Goal: Task Accomplishment & Management: Manage account settings

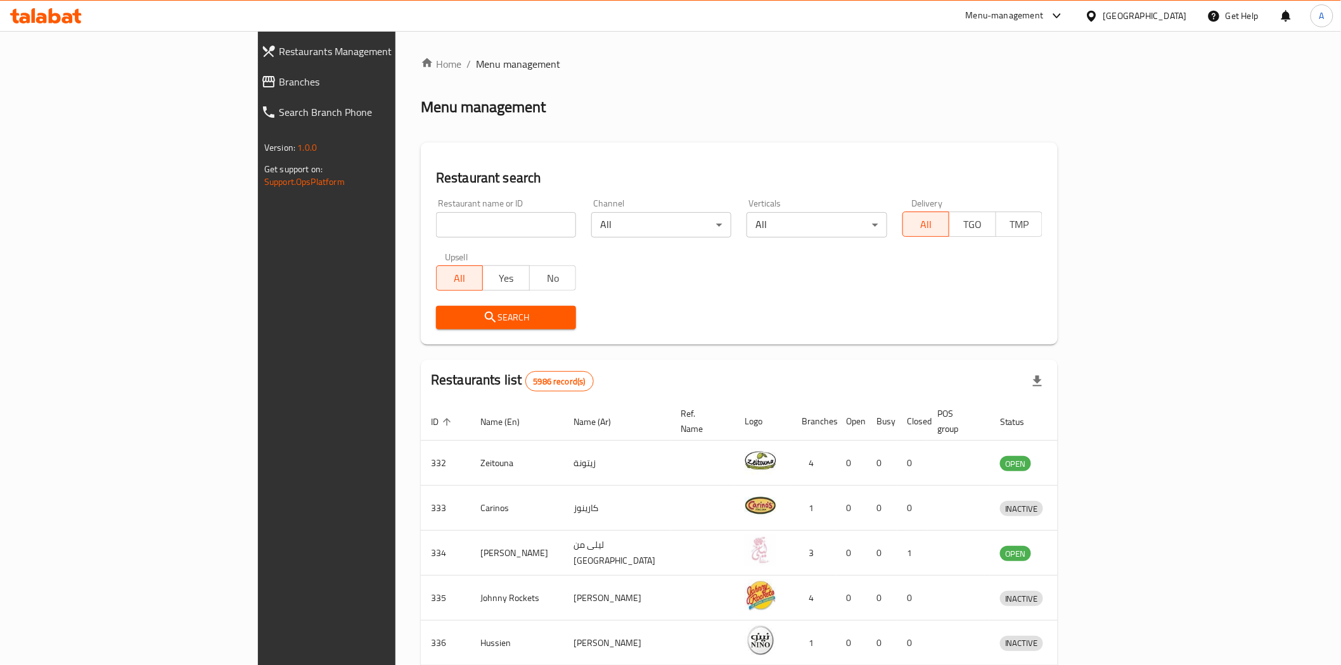
click at [279, 85] on span "Branches" at bounding box center [375, 81] width 193 height 15
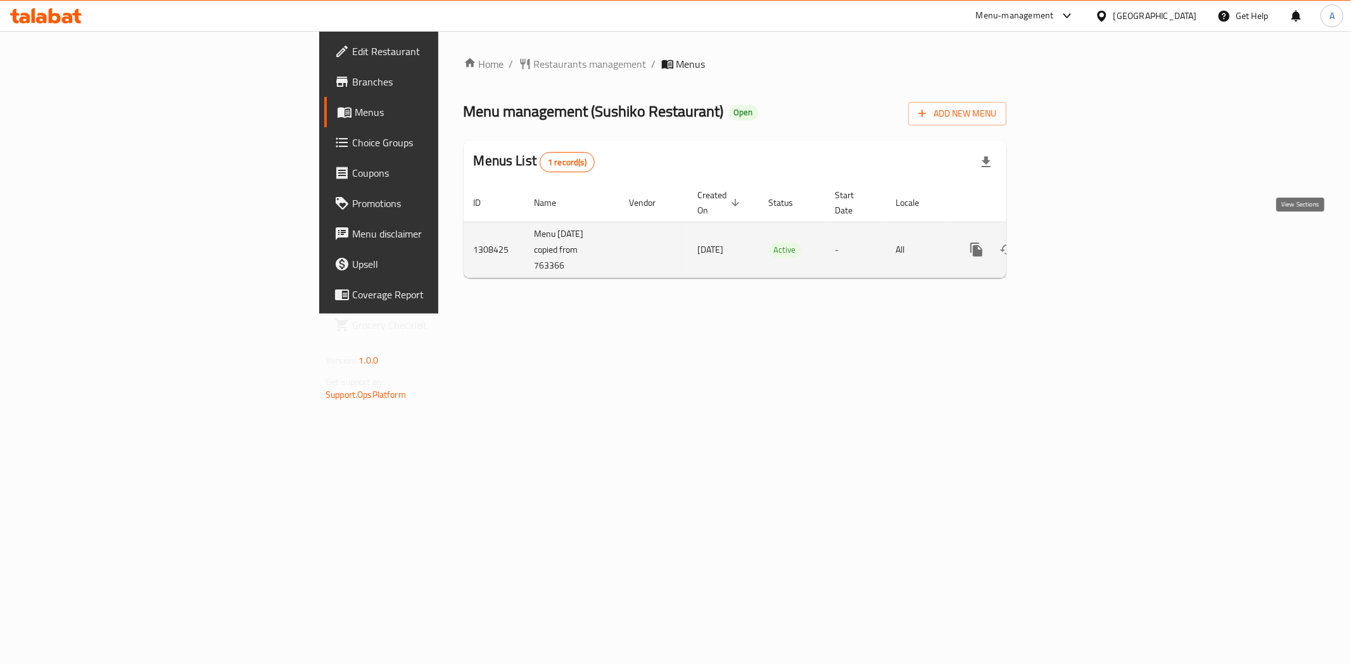
click at [1076, 242] on icon "enhanced table" at bounding box center [1068, 249] width 15 height 15
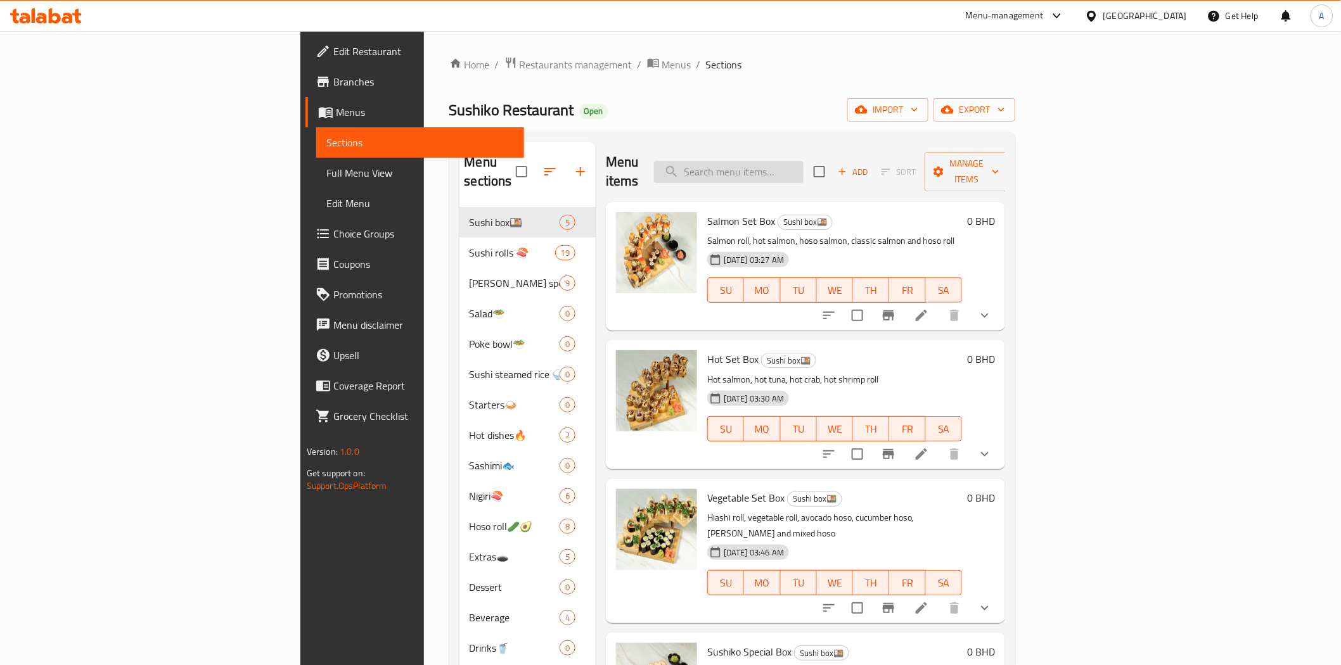
click at [803, 167] on input "search" at bounding box center [729, 172] width 150 height 22
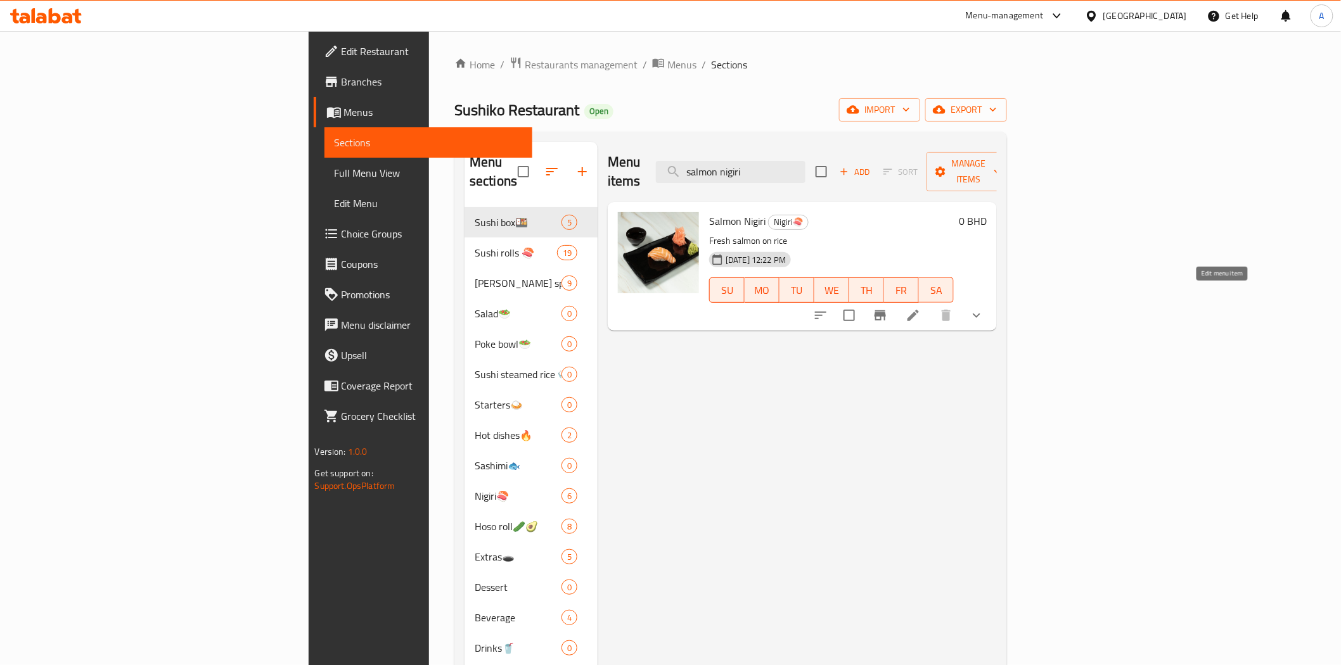
type input "salmon nigiri"
click at [921, 308] on icon at bounding box center [912, 315] width 15 height 15
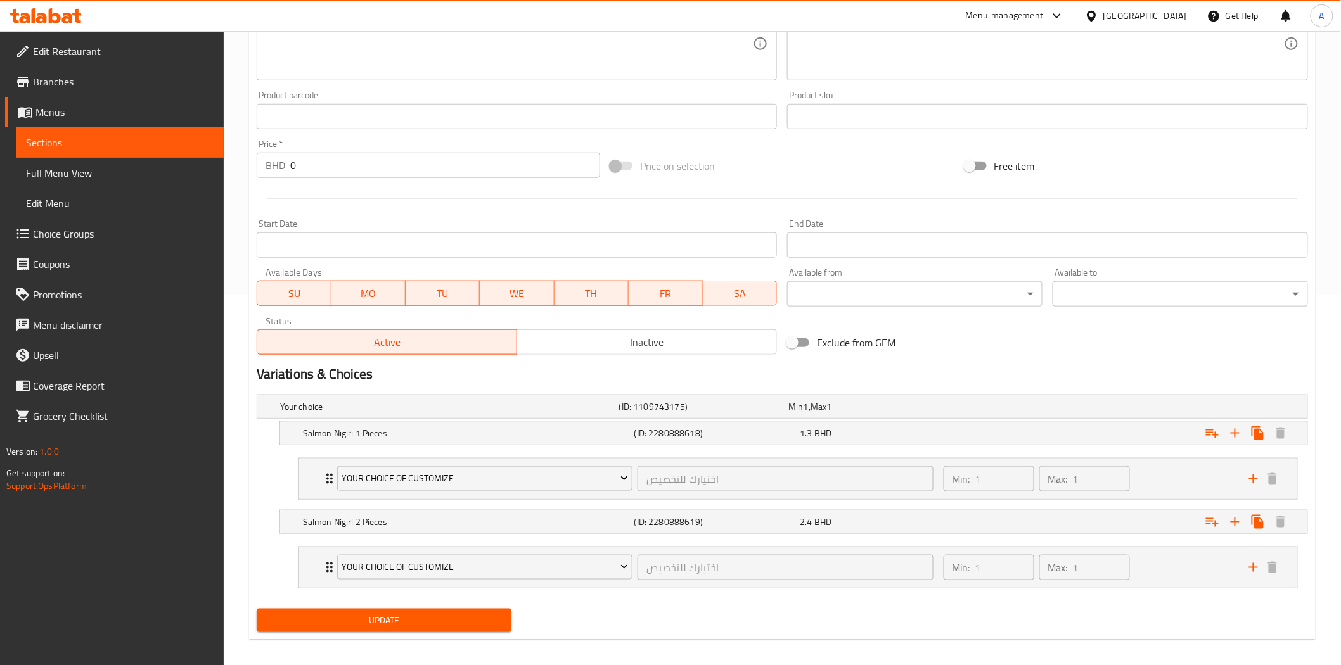
scroll to position [381, 0]
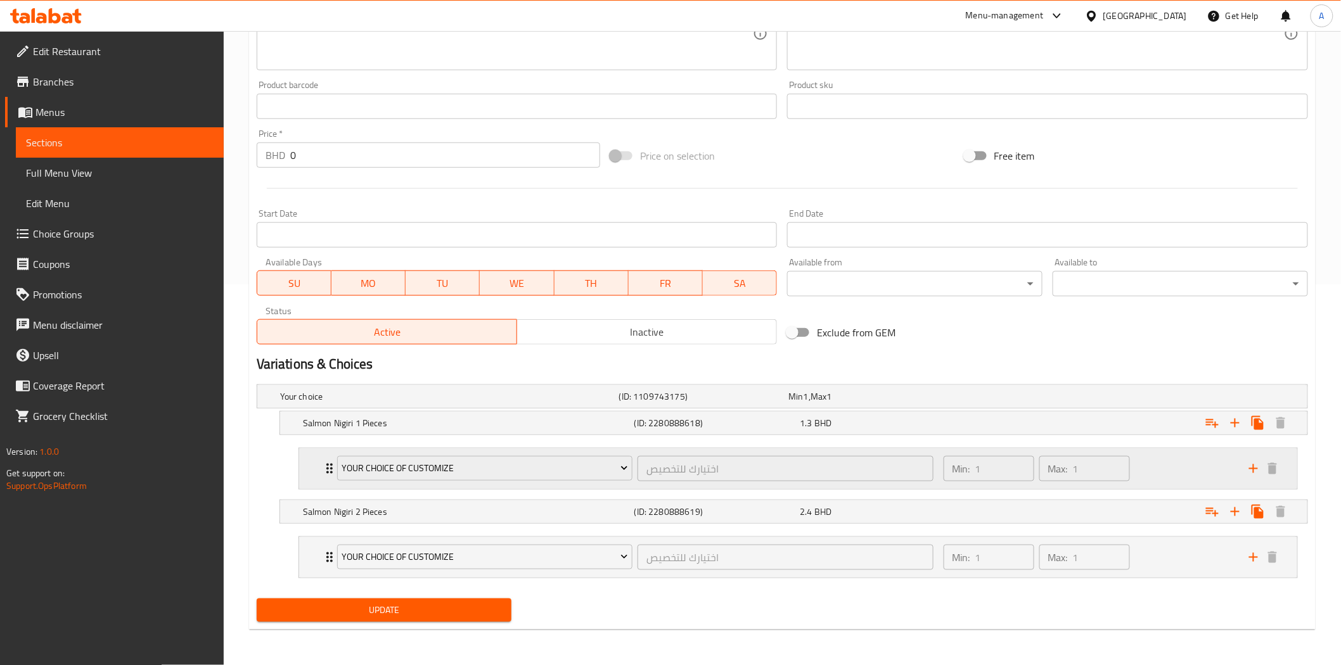
click at [1136, 470] on div "Min: 1 ​ Max: 1 ​" at bounding box center [1088, 469] width 305 height 41
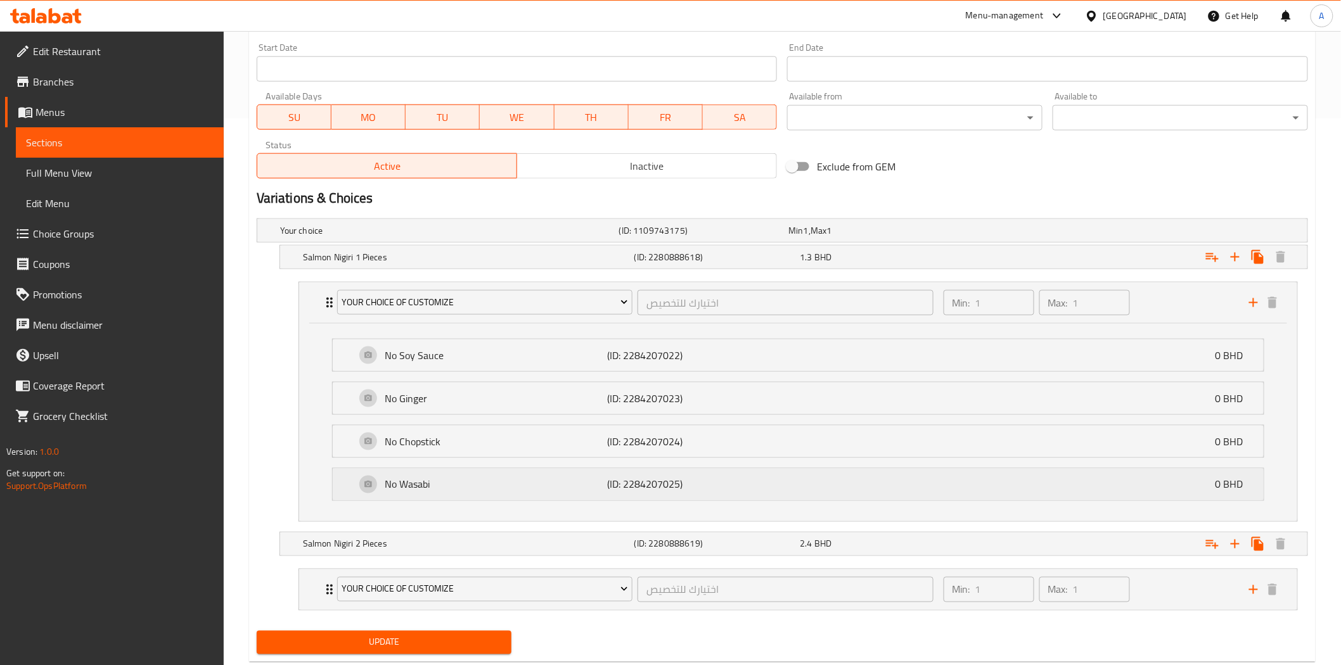
scroll to position [579, 0]
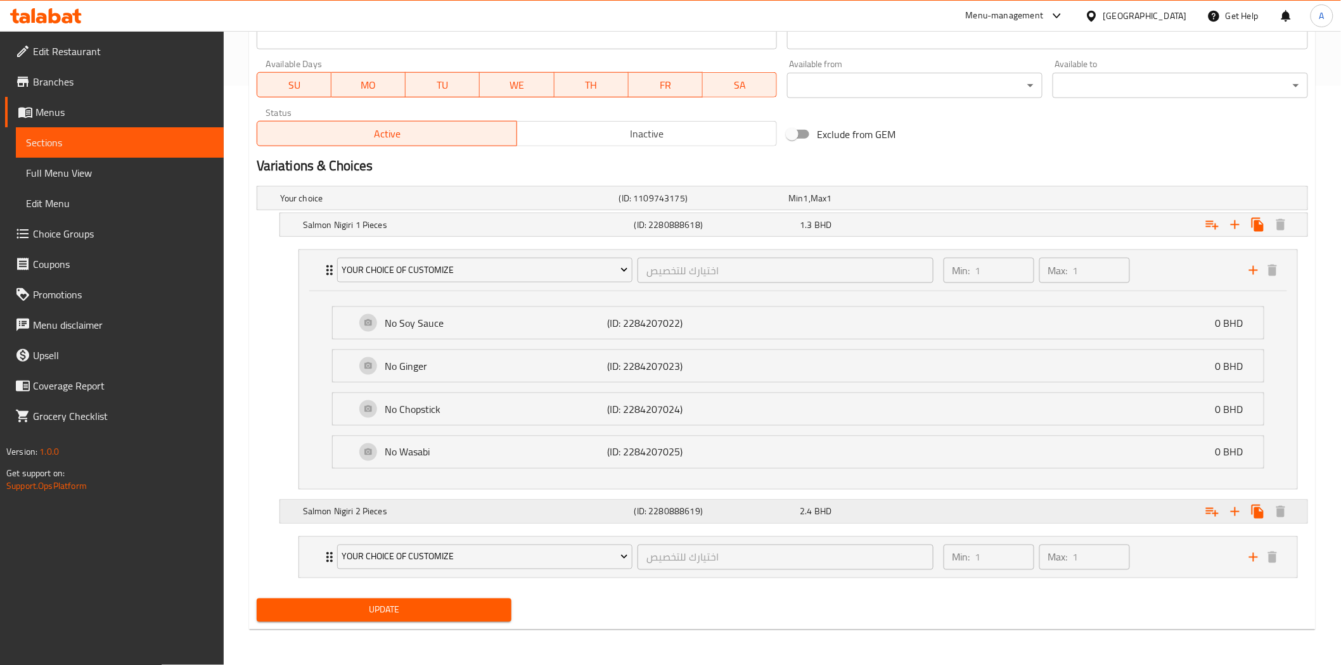
click at [1122, 515] on div "Expand" at bounding box center [1128, 512] width 331 height 28
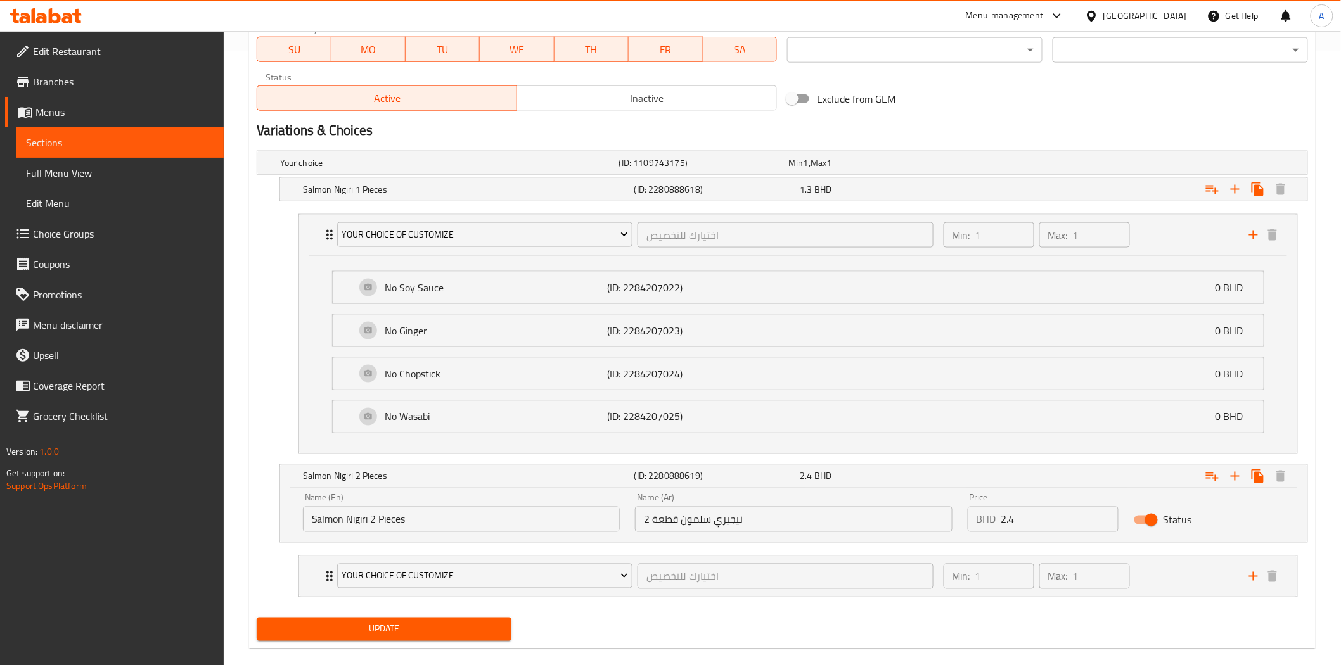
scroll to position [634, 0]
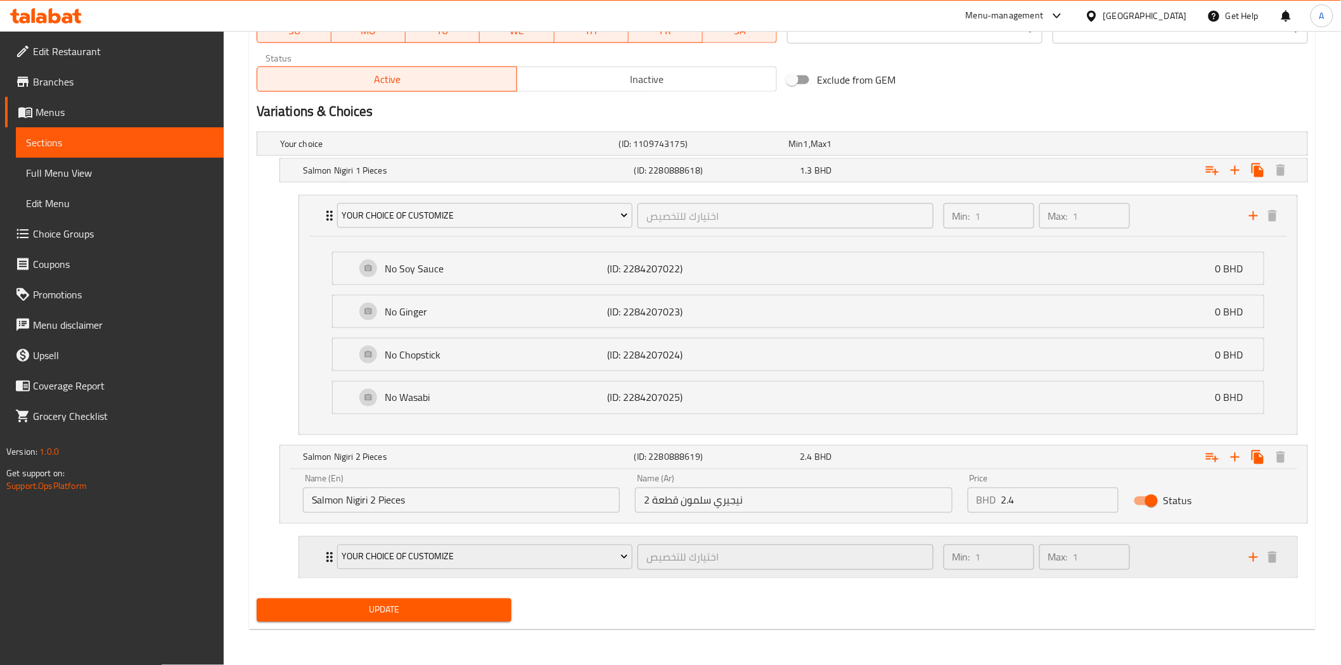
click at [1171, 565] on div "Min: 1 ​ Max: 1 ​" at bounding box center [1088, 557] width 305 height 41
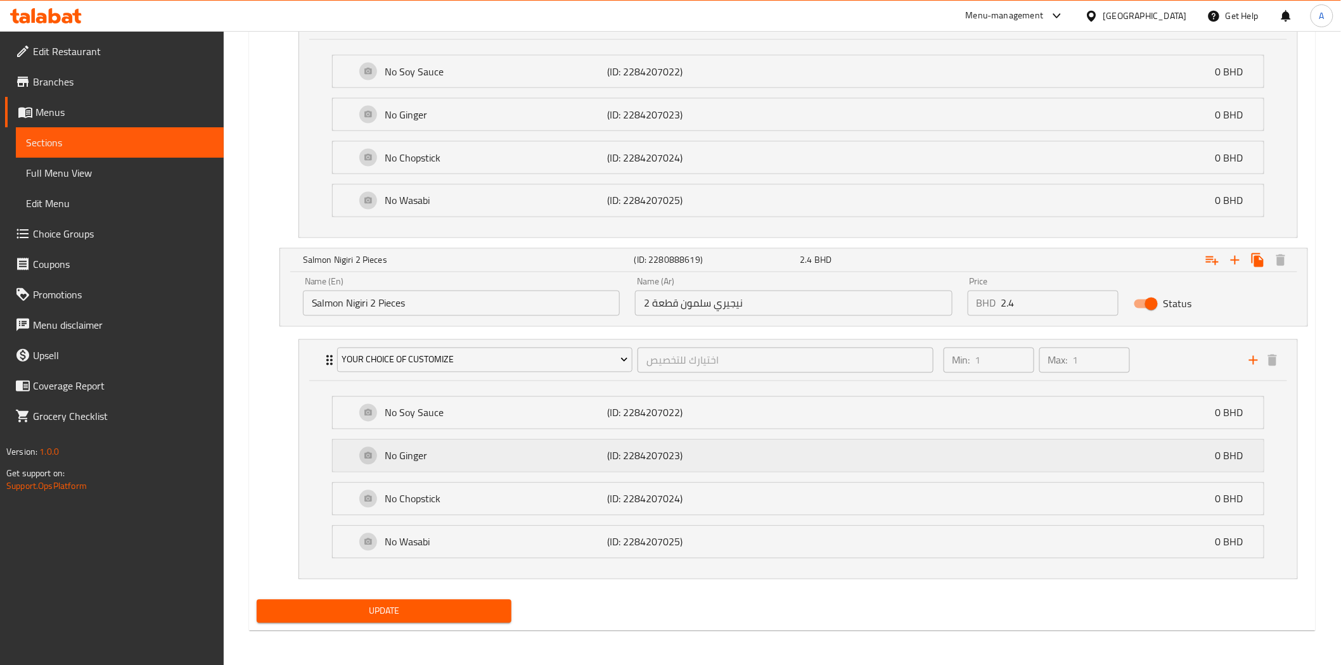
scroll to position [833, 0]
click at [831, 414] on div "No Soy Sauce (ID: 2284207022) 0 BHD" at bounding box center [801, 412] width 893 height 32
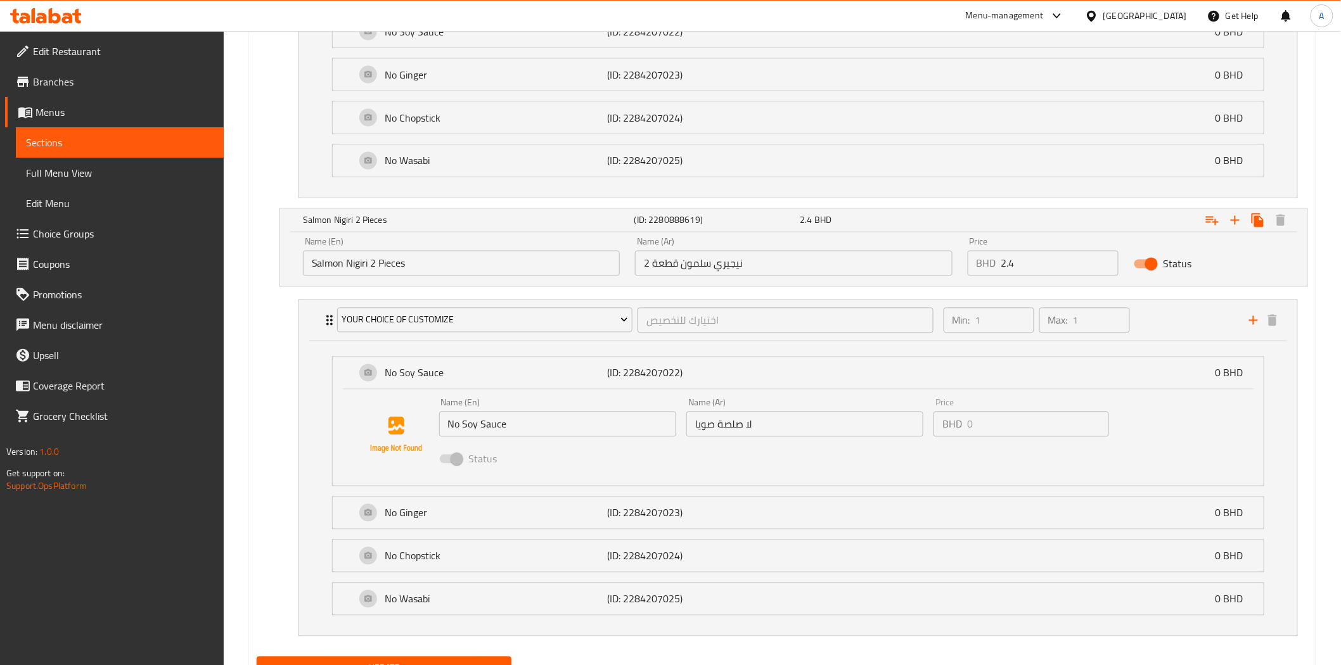
scroll to position [903, 0]
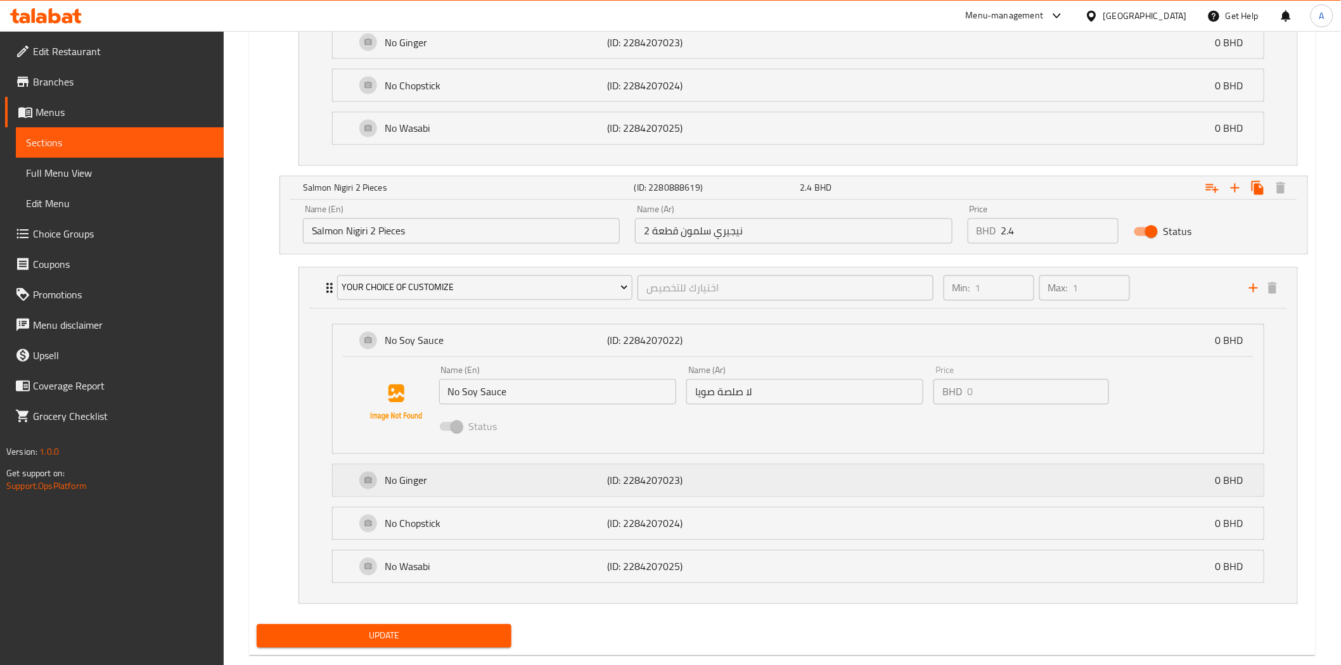
click at [824, 480] on div "No Ginger (ID: 2284207023) 0 BHD" at bounding box center [801, 481] width 893 height 32
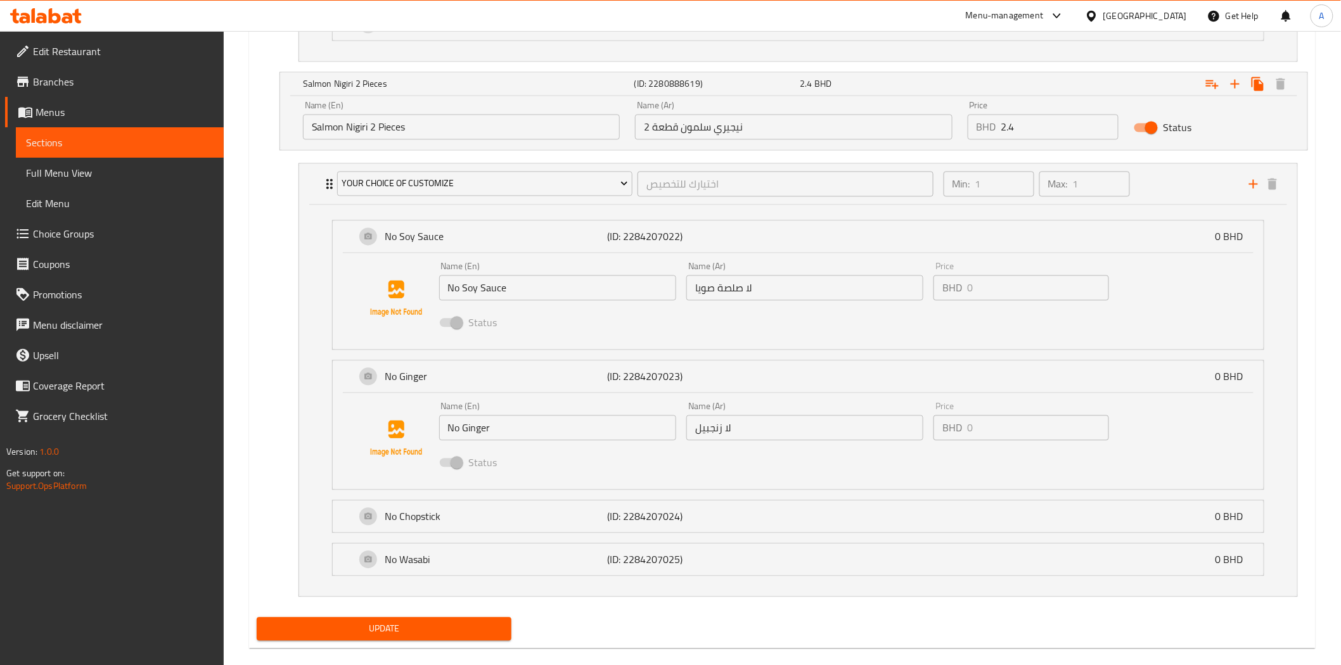
scroll to position [1026, 0]
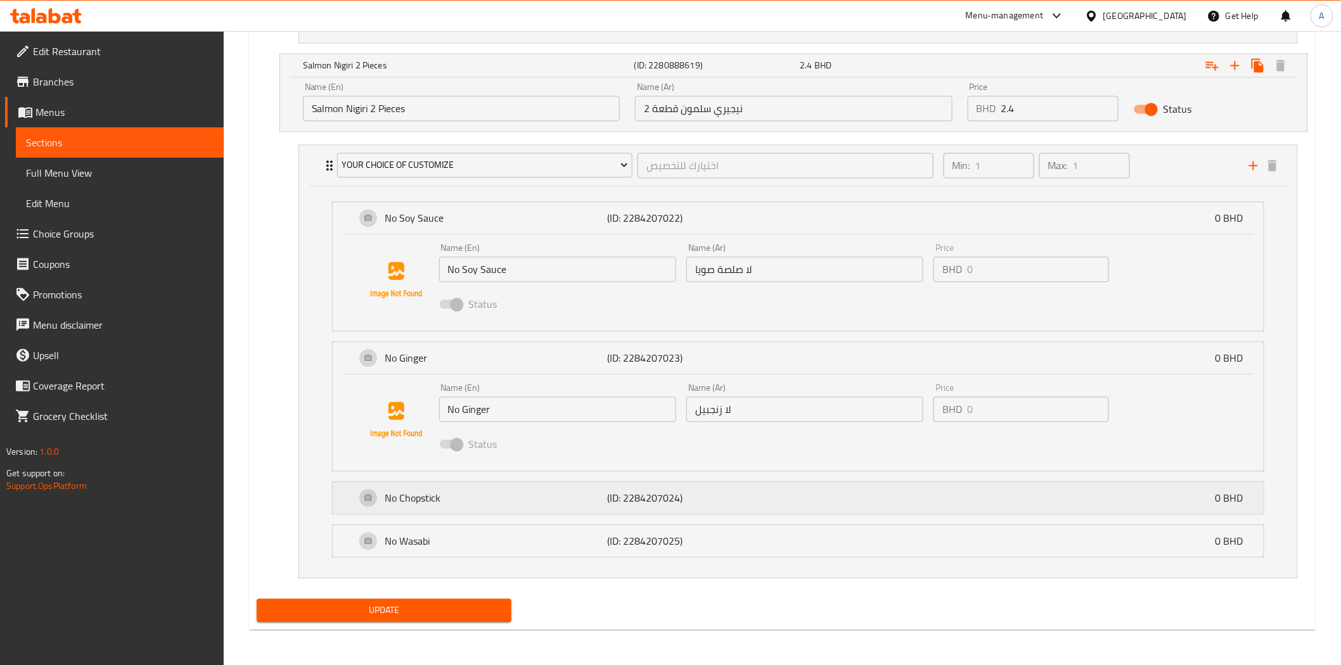
click at [821, 512] on div "No Chopstick (ID: 2284207024) 0 BHD" at bounding box center [801, 498] width 893 height 32
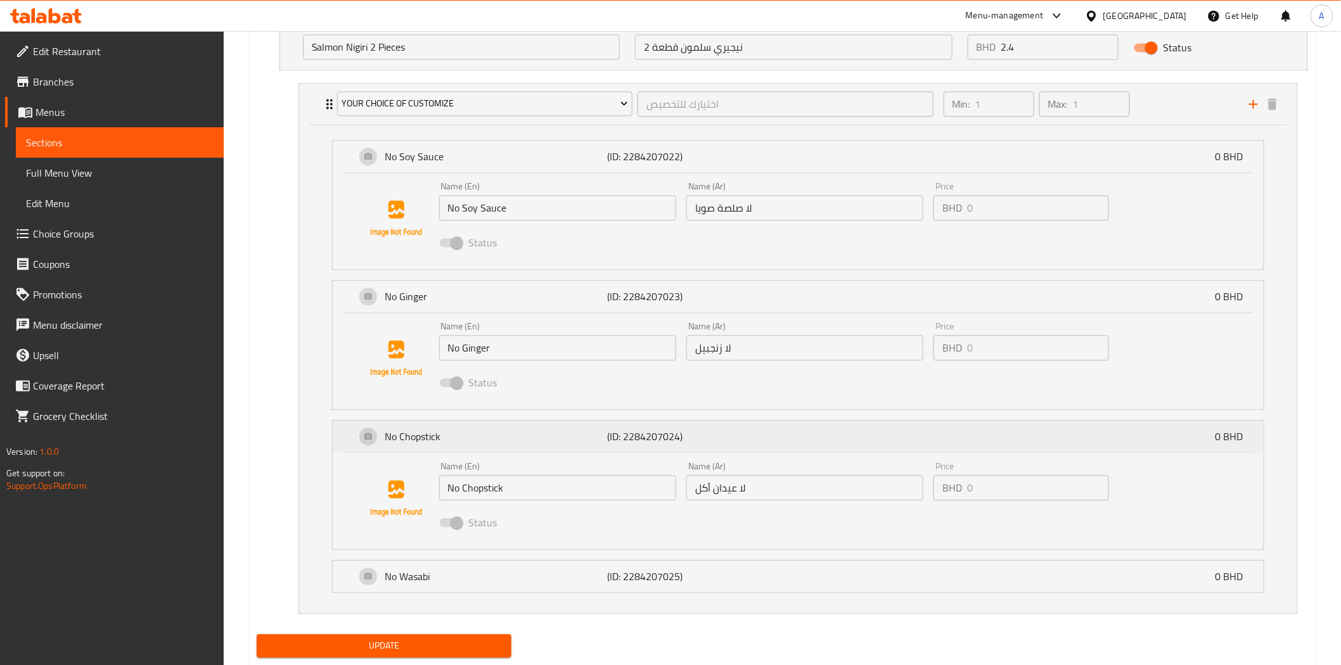
scroll to position [1117, 0]
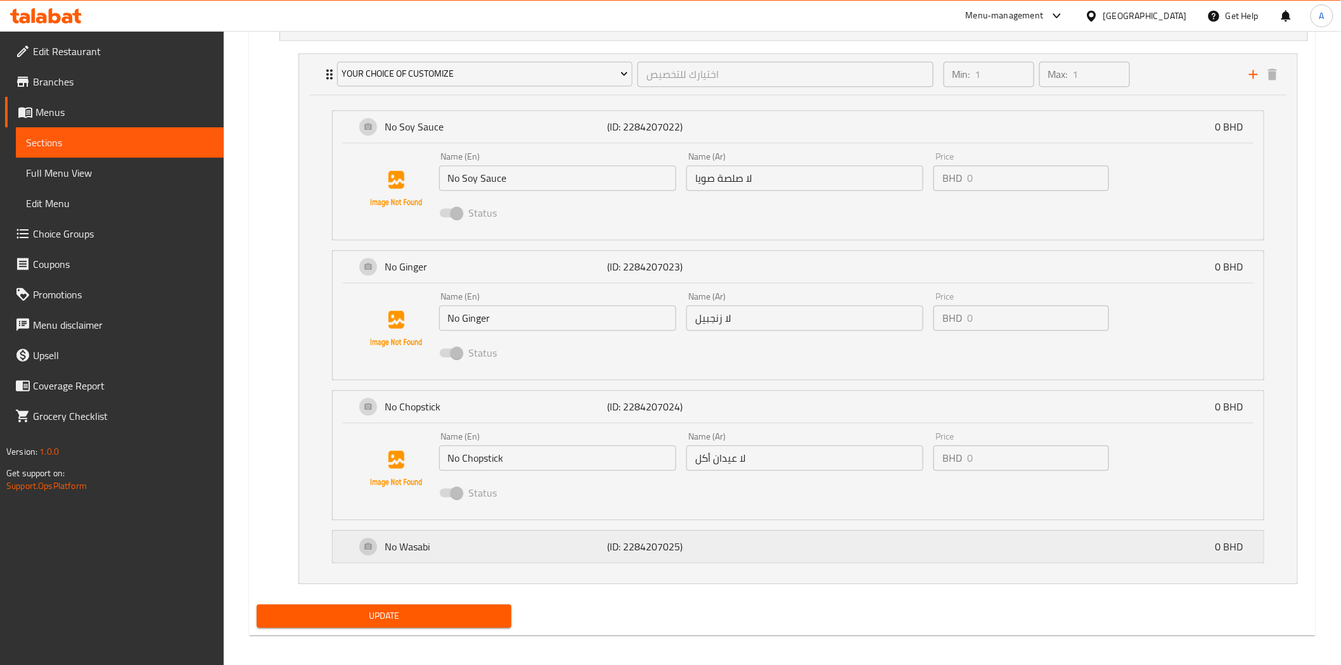
click at [813, 540] on div "No Wasabi (ID: 2284207025) 0 BHD" at bounding box center [801, 547] width 893 height 32
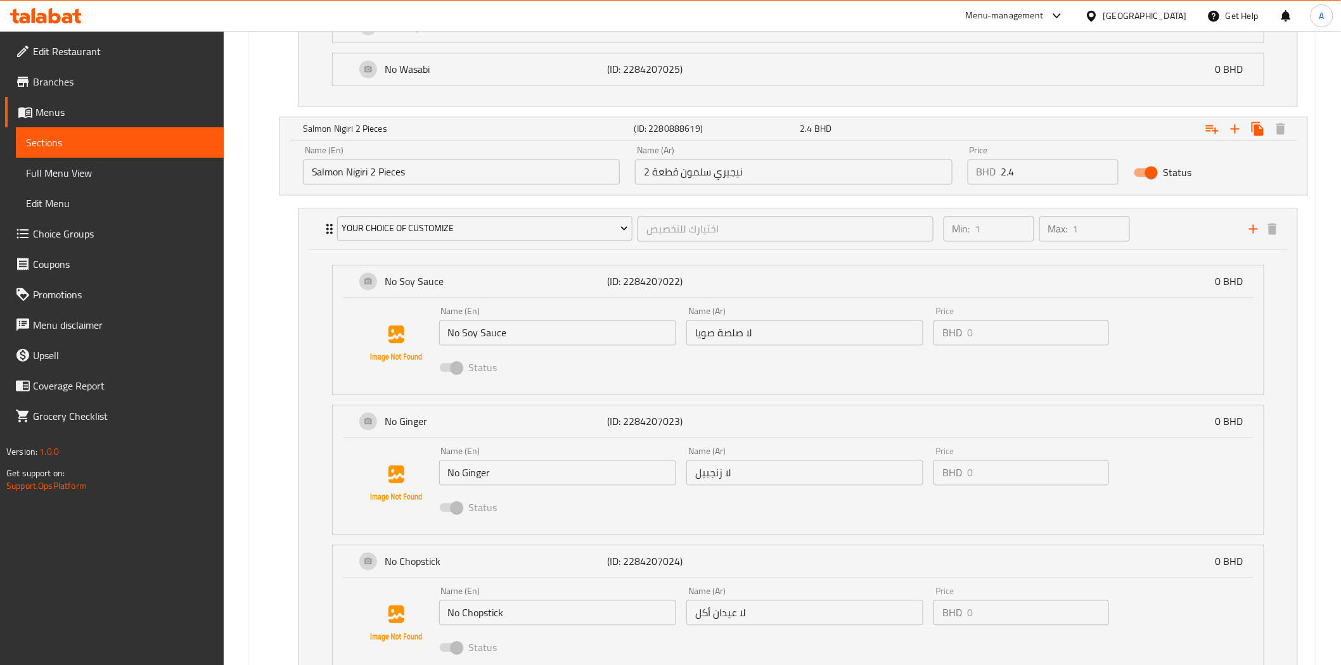
scroll to position [727, 0]
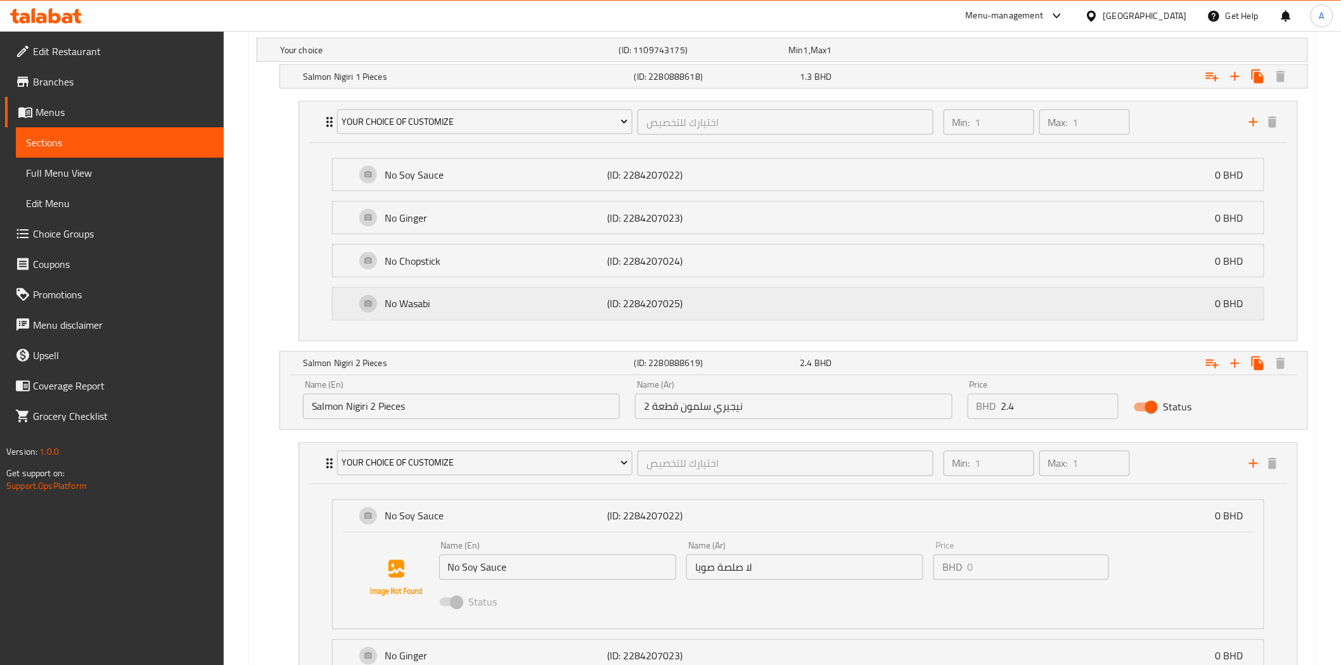
click at [758, 311] on div "No Wasabi (ID: 2284207025) 0 BHD" at bounding box center [801, 304] width 893 height 32
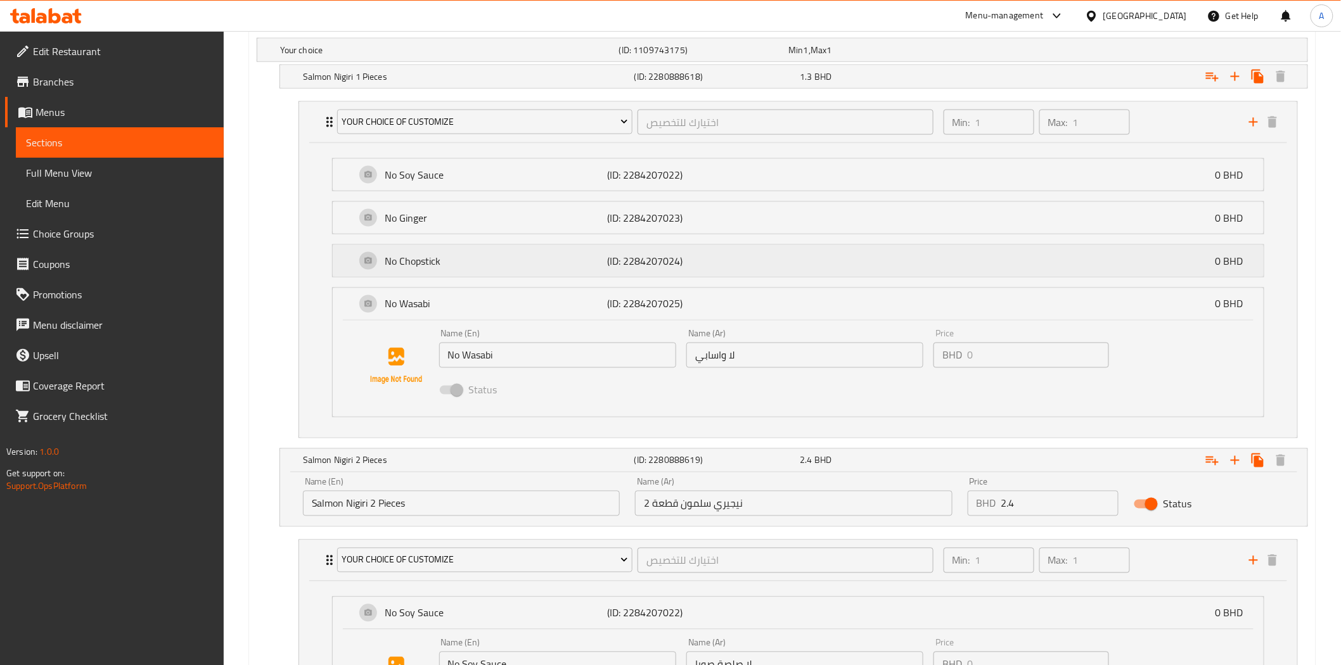
click at [767, 261] on div "No Chopstick (ID: 2284207024) 0 BHD" at bounding box center [801, 261] width 893 height 32
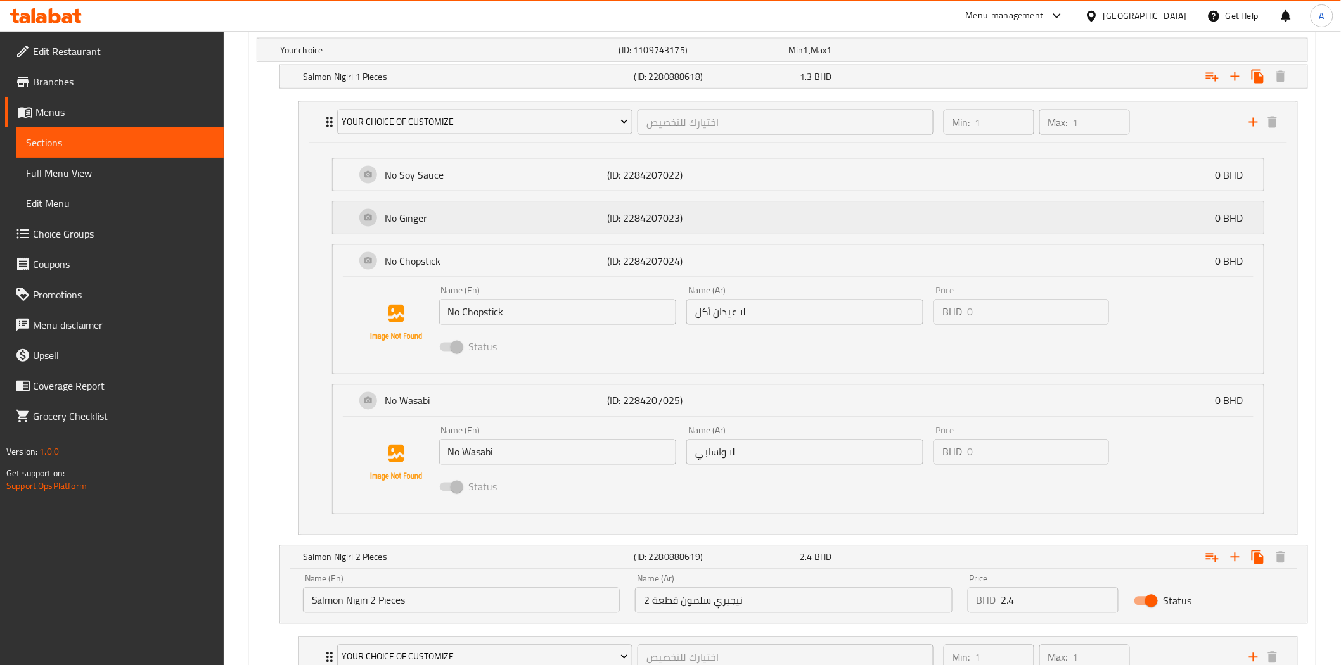
click at [775, 210] on div "No Ginger (ID: 2284207023) 0 BHD" at bounding box center [801, 218] width 893 height 32
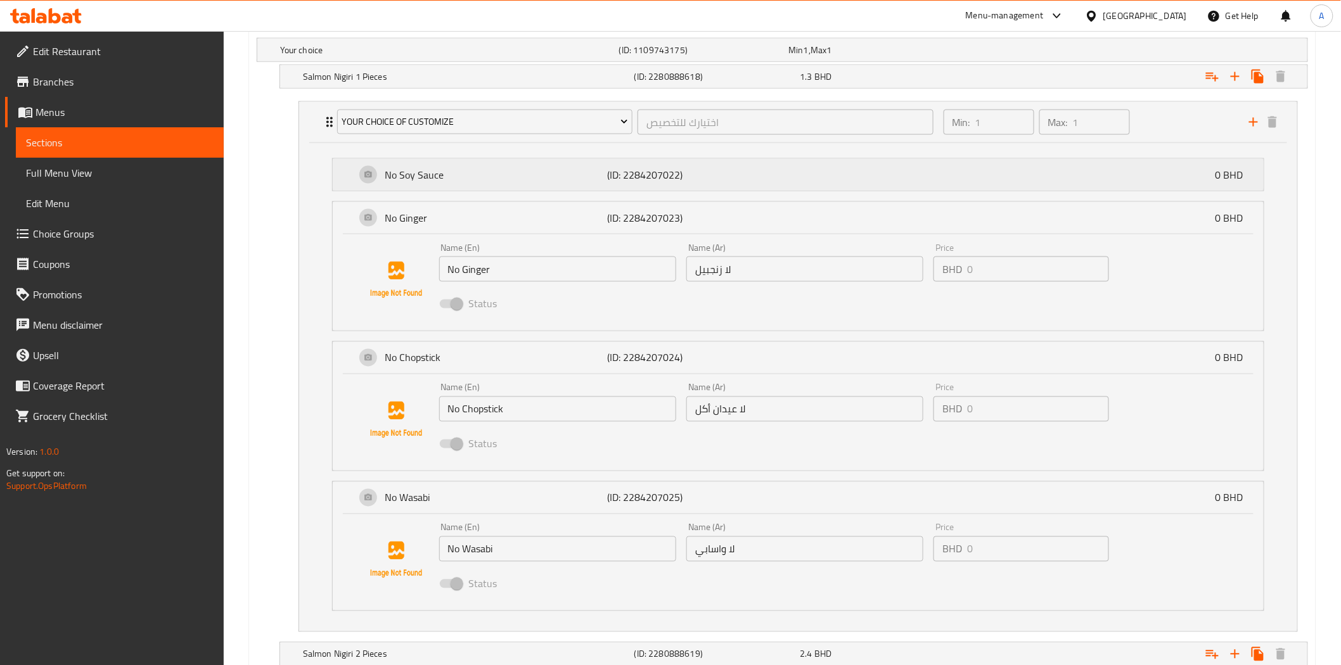
click at [774, 179] on div "No Soy Sauce (ID: 2284207022) 0 BHD" at bounding box center [801, 175] width 893 height 32
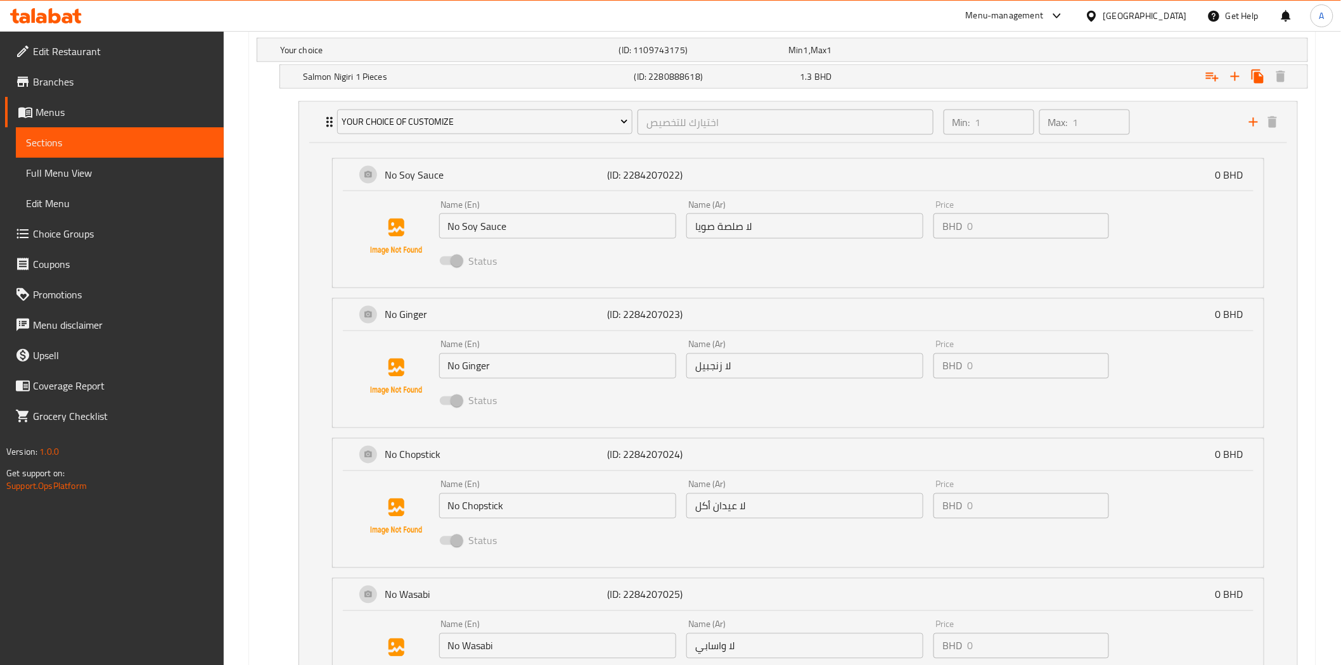
click at [264, 378] on nav "Your Choice of Customize اختيارك للتخصيص ​ Min: 1 ​ Max: 1 ​ No Soy Sauce (ID: …" at bounding box center [782, 415] width 1051 height 648
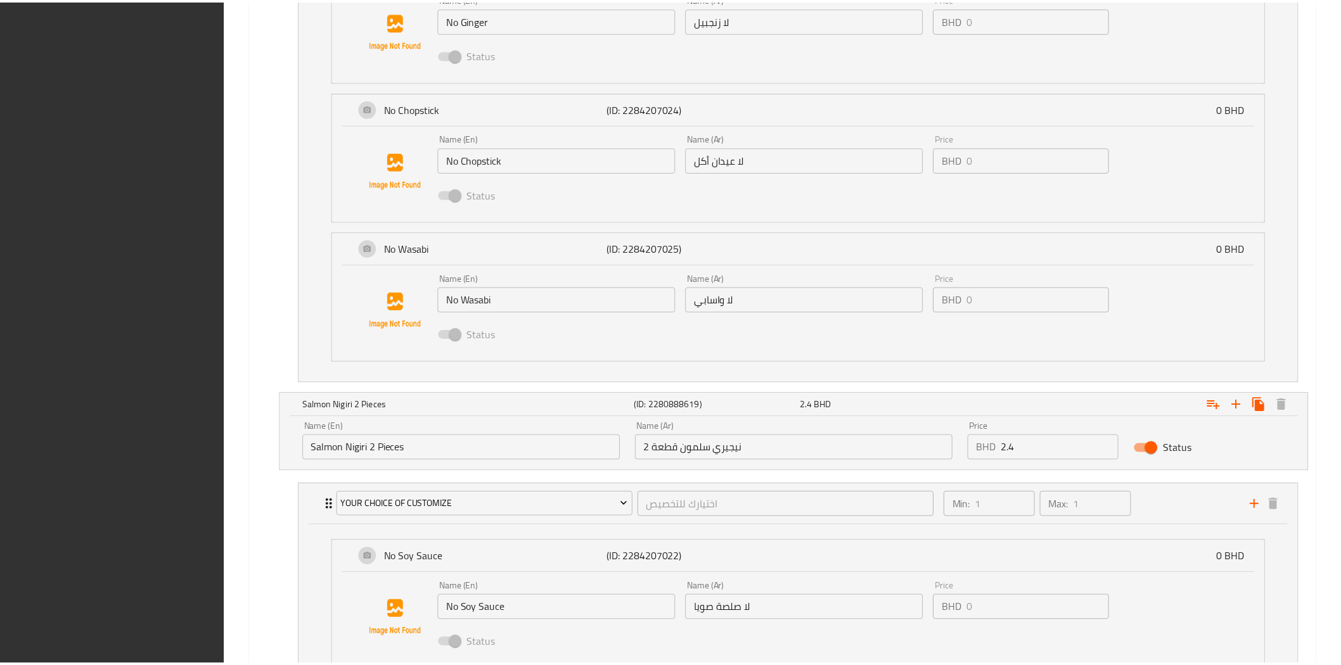
scroll to position [1607, 0]
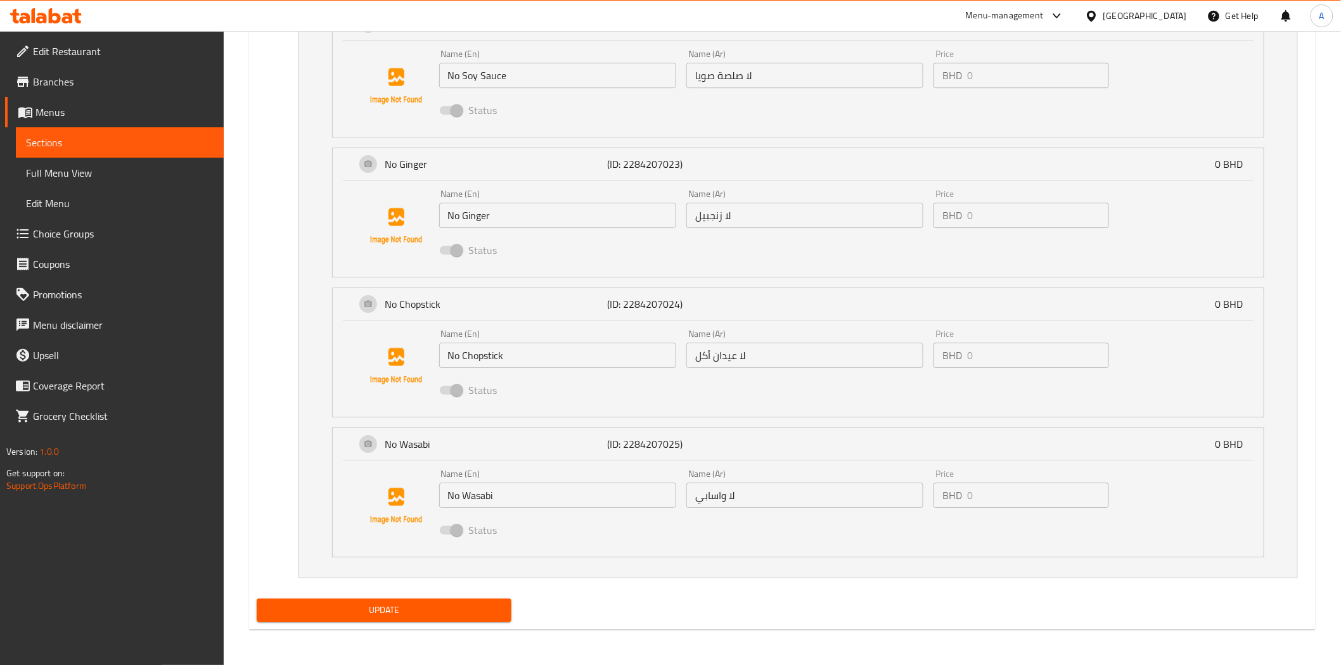
click at [273, 366] on nav "Your Choice of Customize اختيارك للتخصيص ​ Min: 1 ​ Max: 1 ​ No Soy Sauce (ID: …" at bounding box center [782, 264] width 1051 height 648
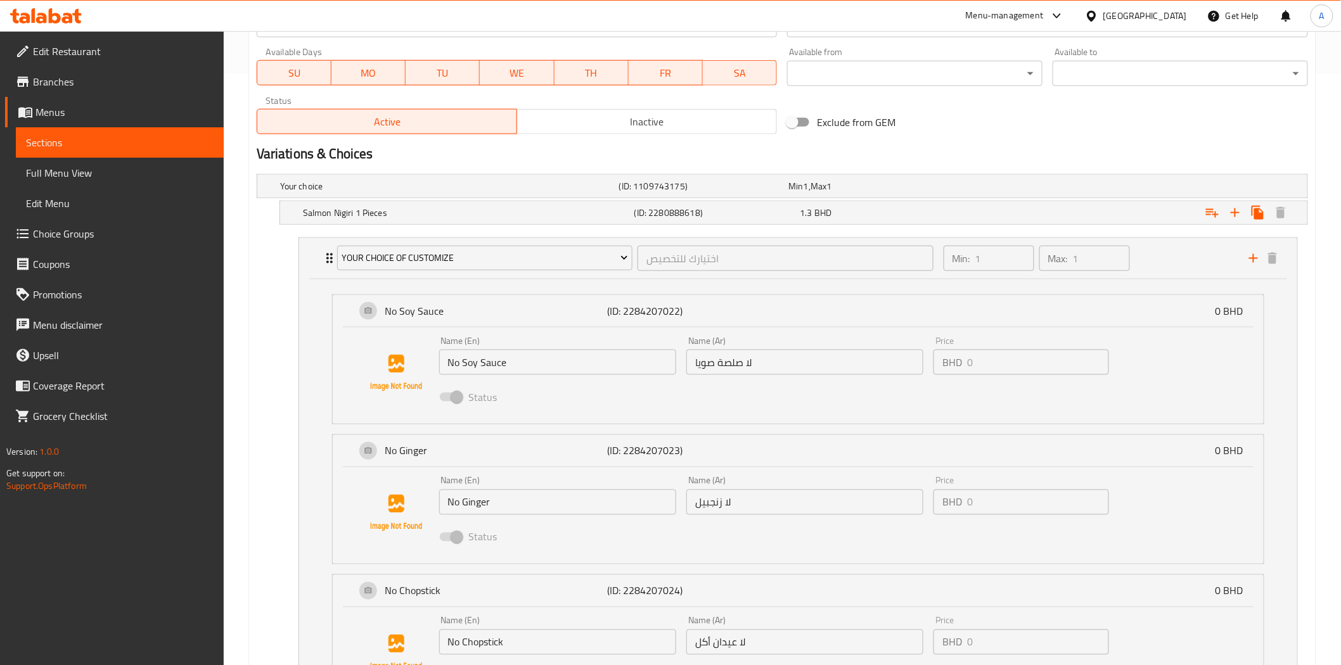
scroll to position [737, 0]
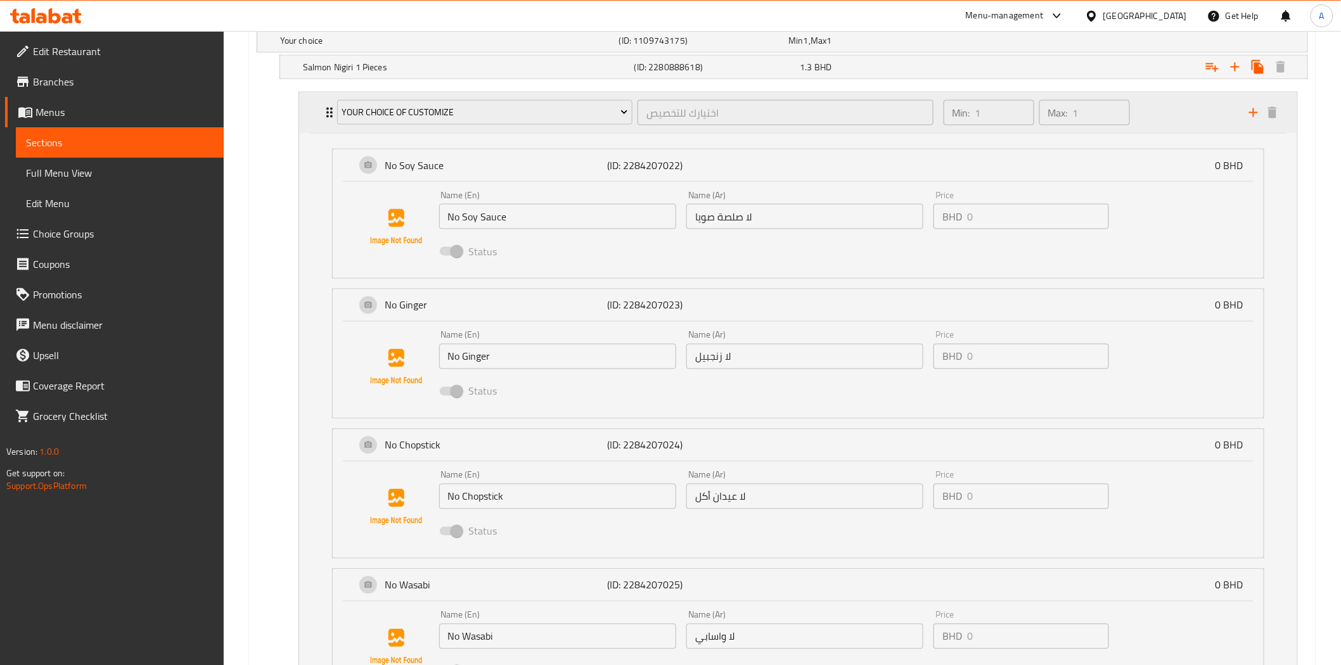
click at [1158, 113] on div "Min: 1 ​ Max: 1 ​" at bounding box center [1088, 113] width 305 height 41
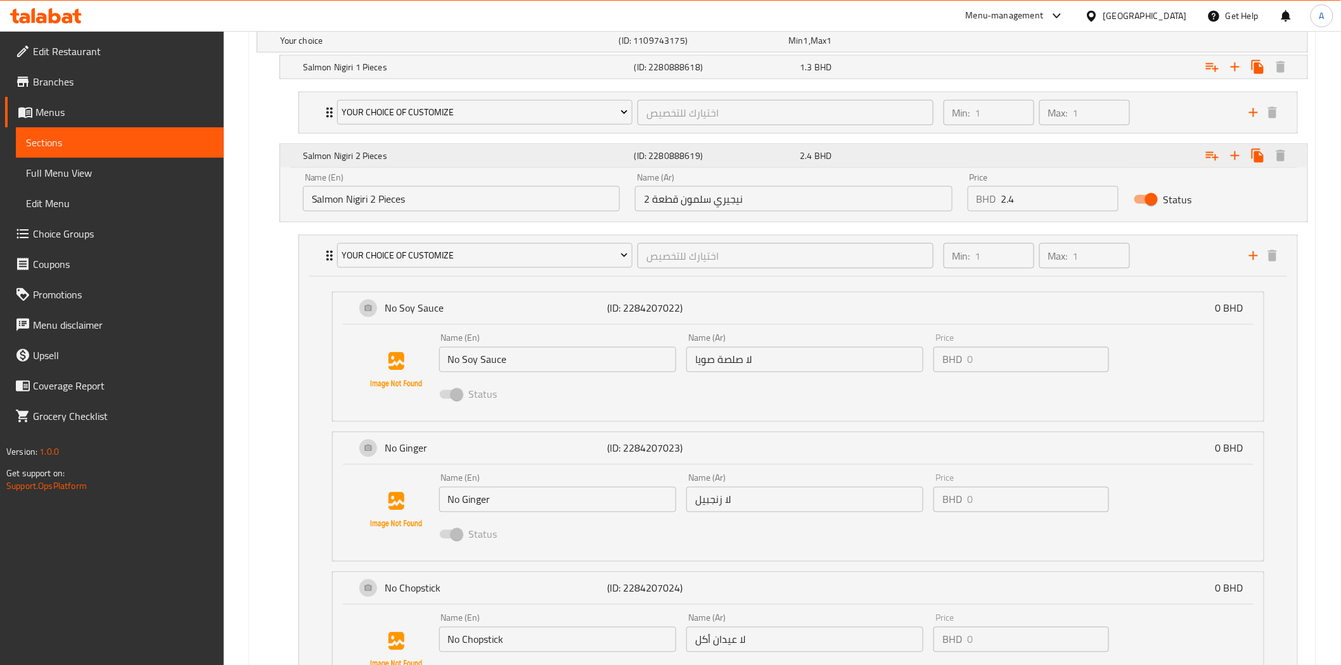
click at [1124, 158] on div "Expand" at bounding box center [1128, 156] width 331 height 28
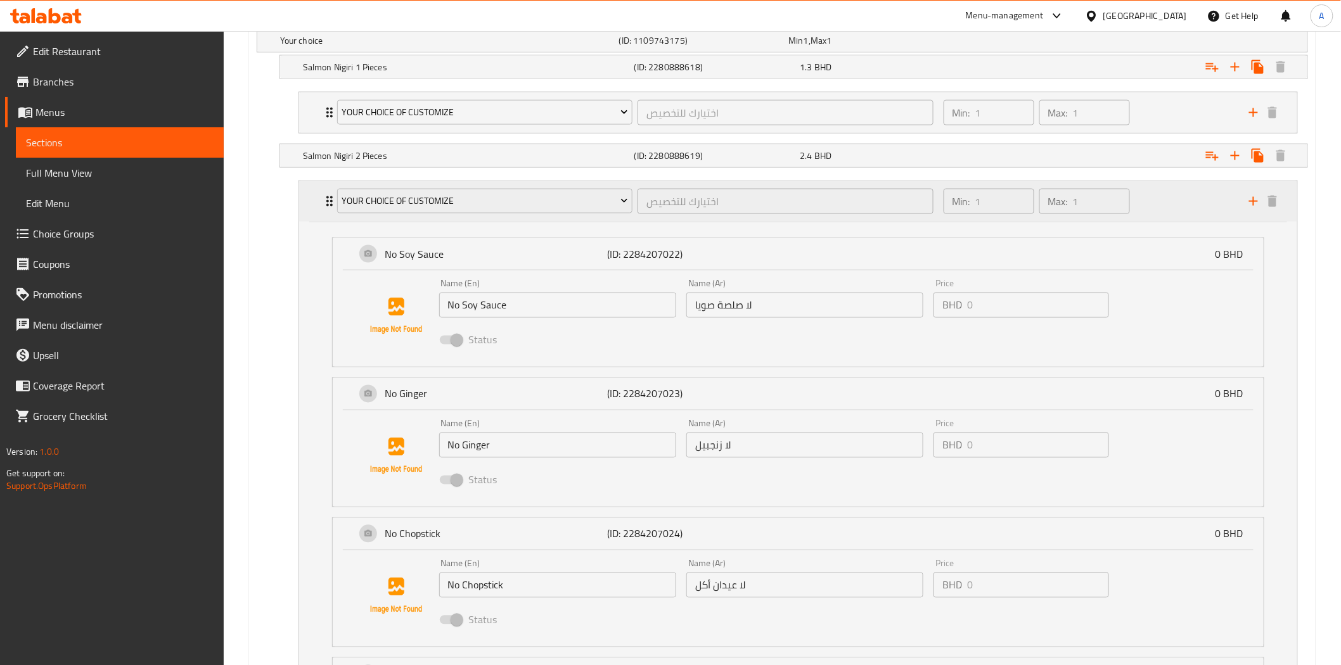
click at [1158, 201] on div "Min: 1 ​ Max: 1 ​" at bounding box center [1088, 201] width 305 height 41
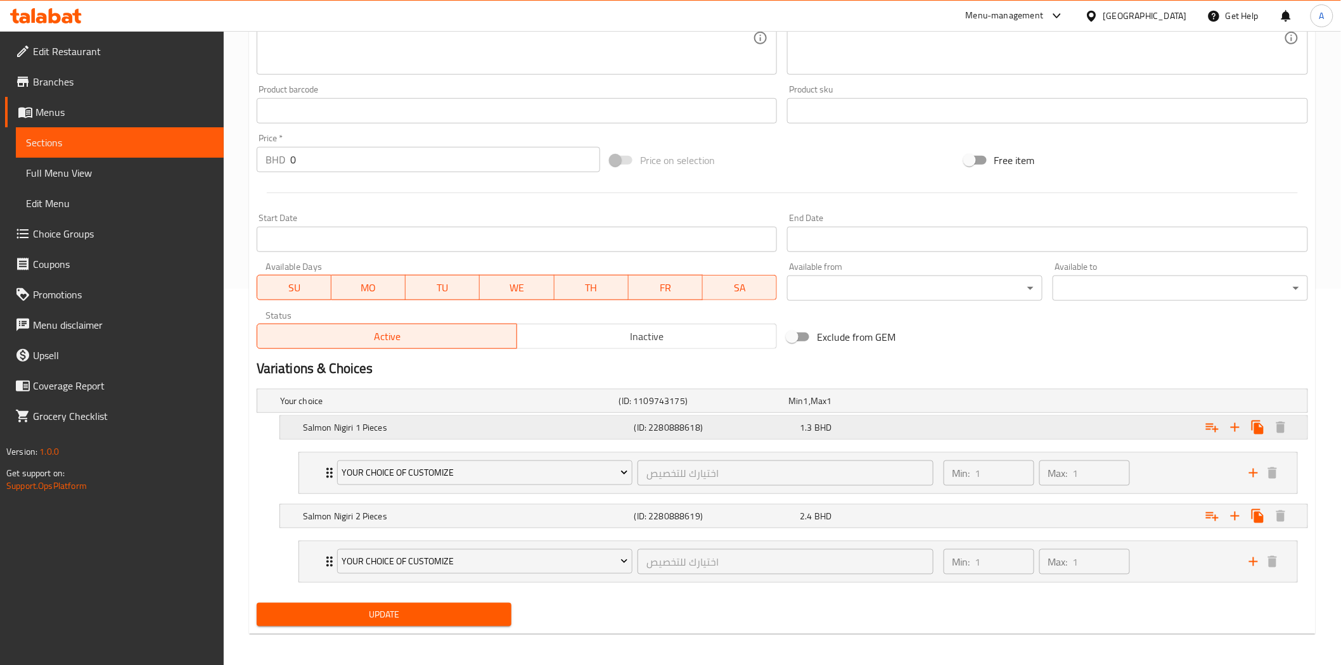
scroll to position [381, 0]
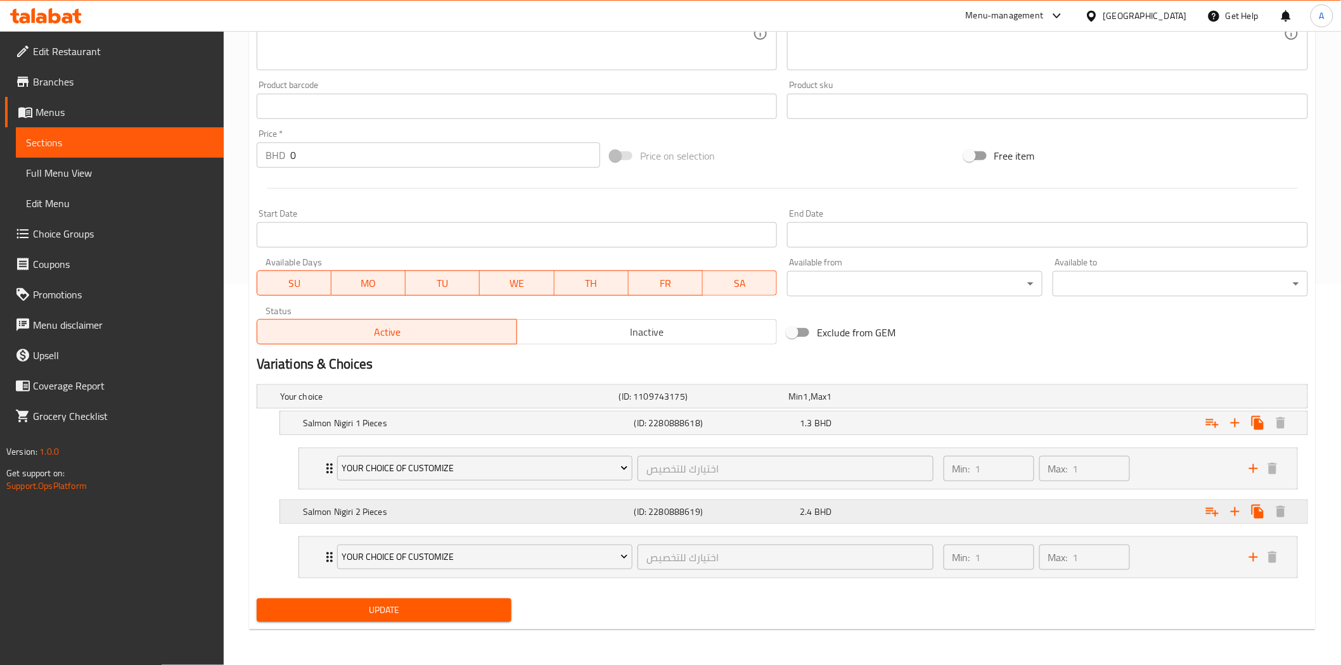
click at [1080, 509] on div "Expand" at bounding box center [1128, 512] width 331 height 28
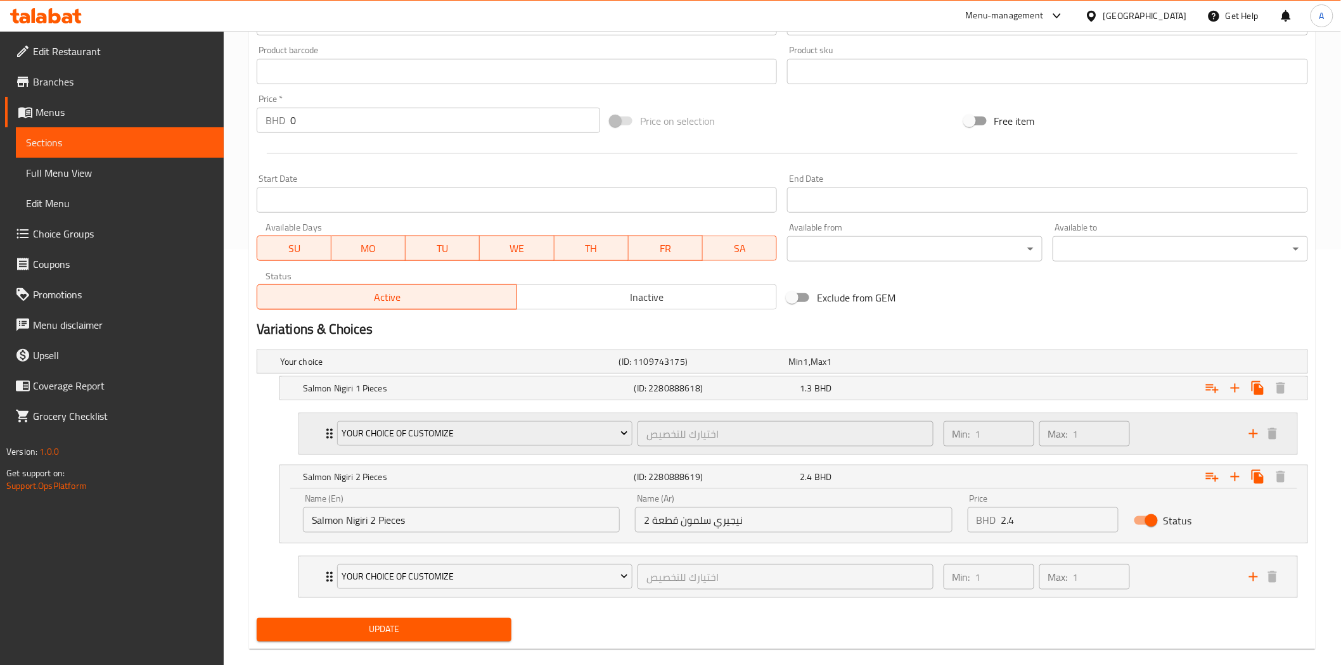
scroll to position [435, 0]
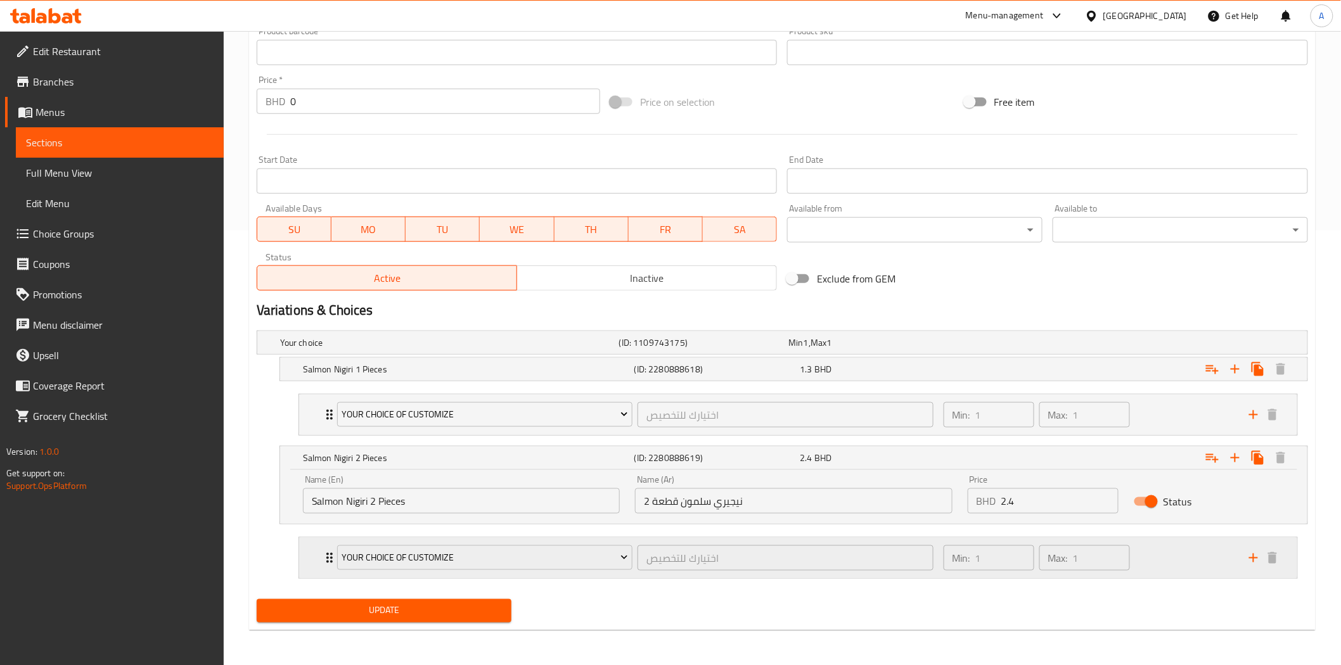
click at [1149, 550] on div "Min: 1 ​ Max: 1 ​" at bounding box center [1088, 558] width 305 height 41
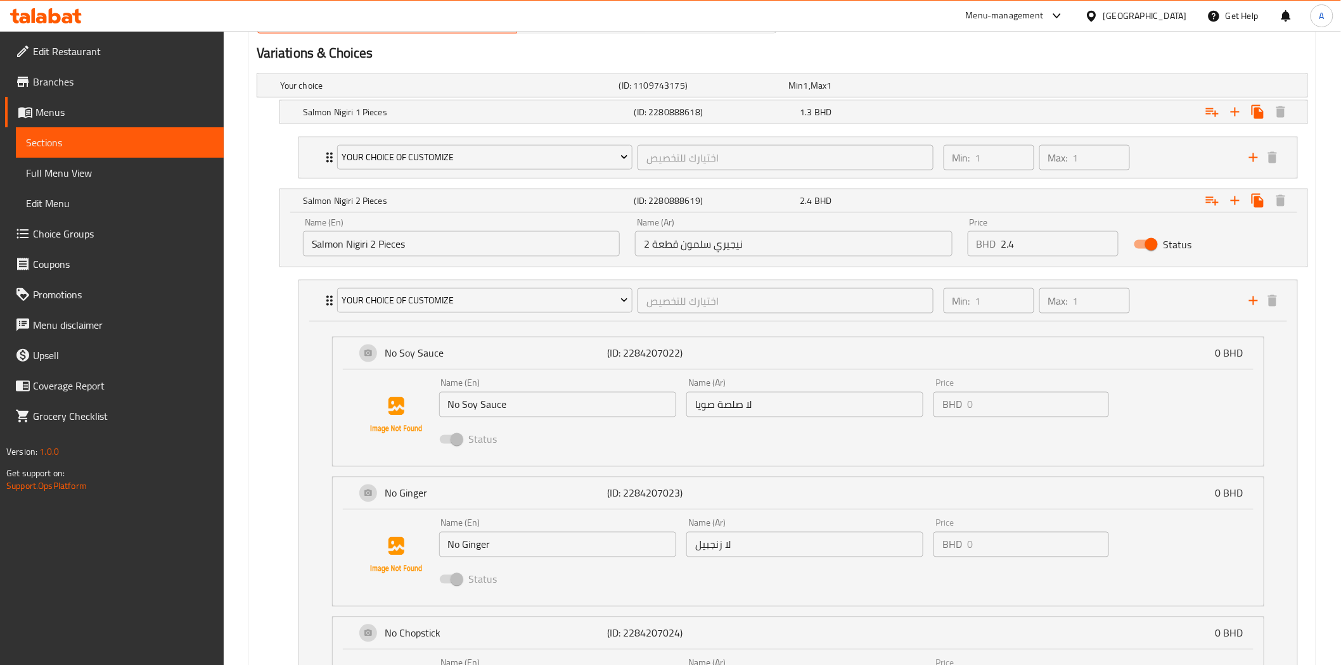
scroll to position [717, 0]
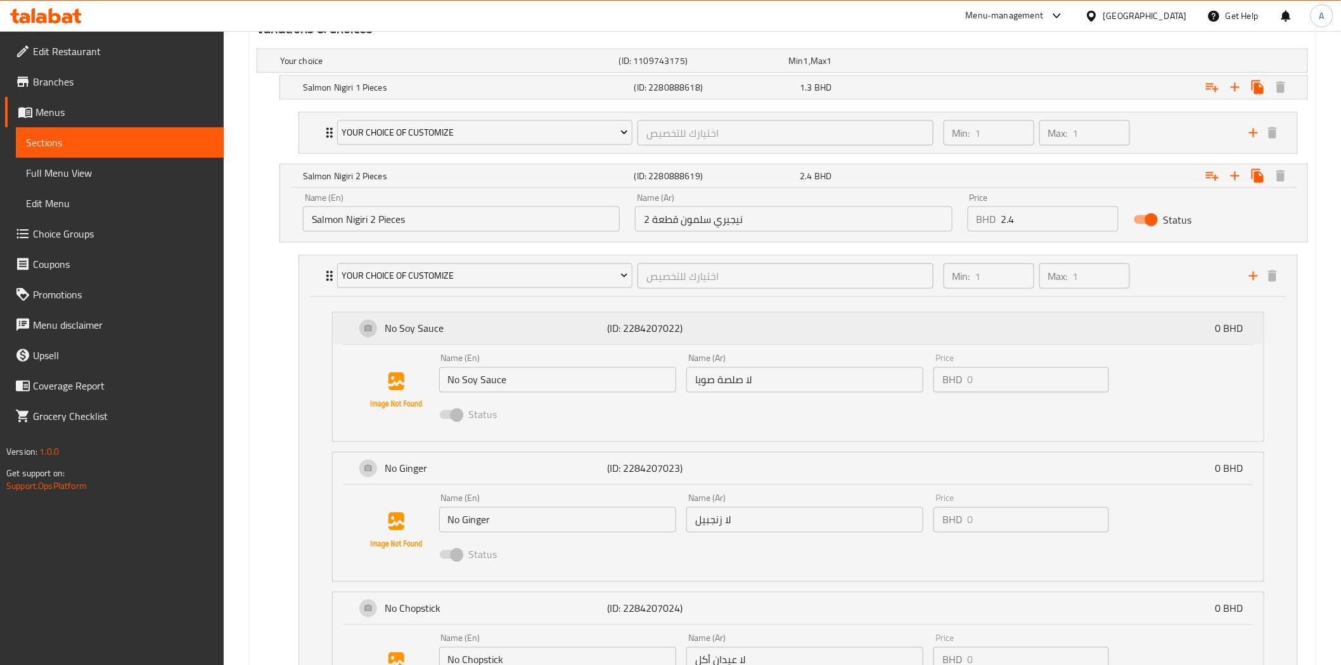
click at [974, 321] on div "No Soy Sauce (ID: 2284207022) 0 BHD" at bounding box center [801, 329] width 893 height 32
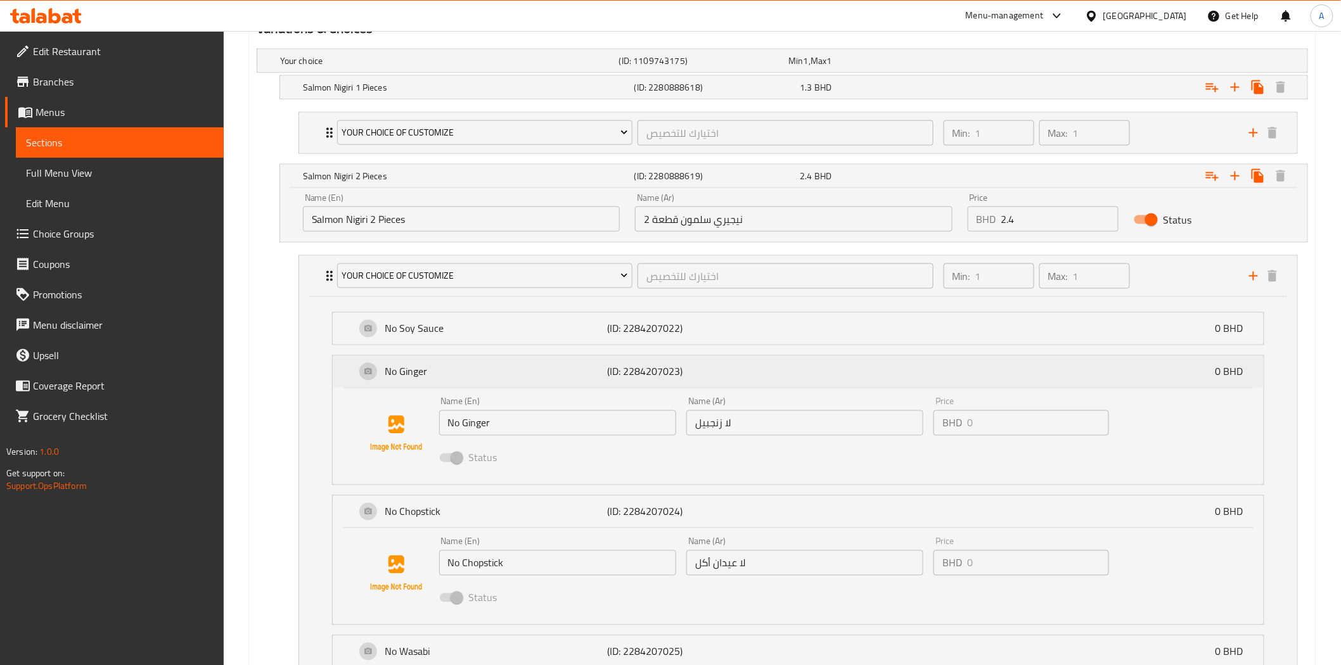
click at [941, 370] on div "No Ginger (ID: 2284207023) 0 BHD" at bounding box center [801, 372] width 893 height 32
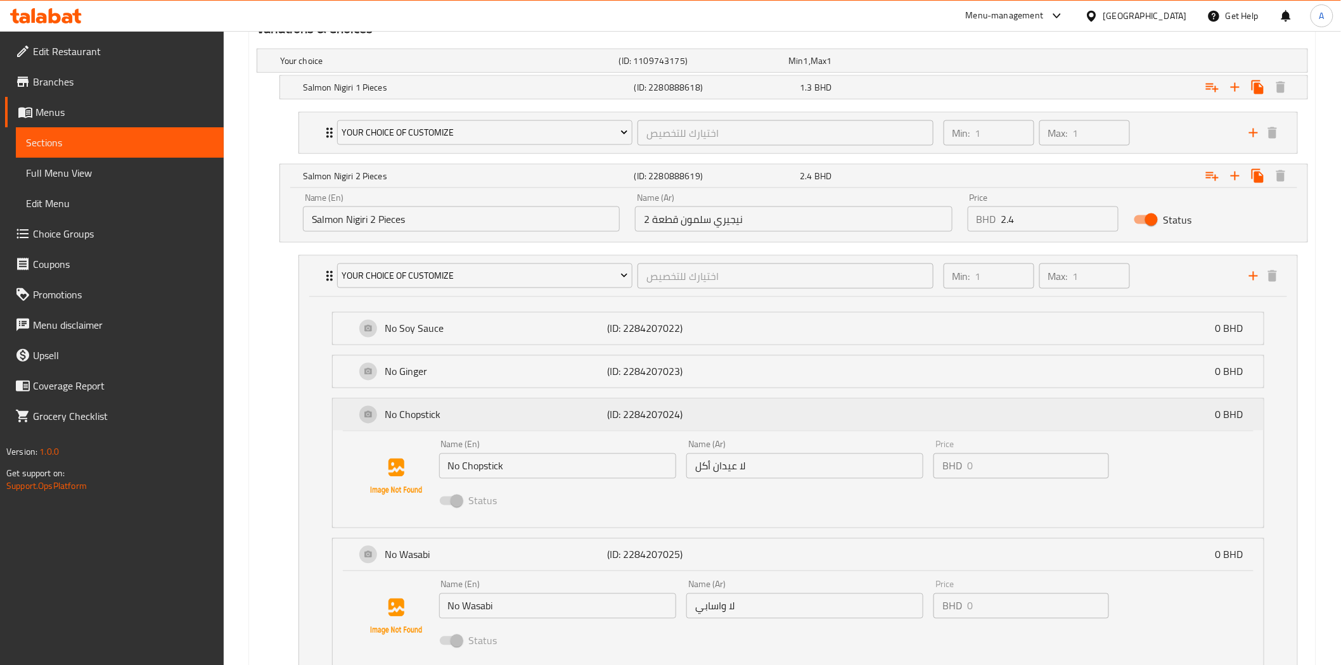
click at [836, 415] on div "No Chopstick (ID: 2284207024) 0 BHD" at bounding box center [801, 415] width 893 height 32
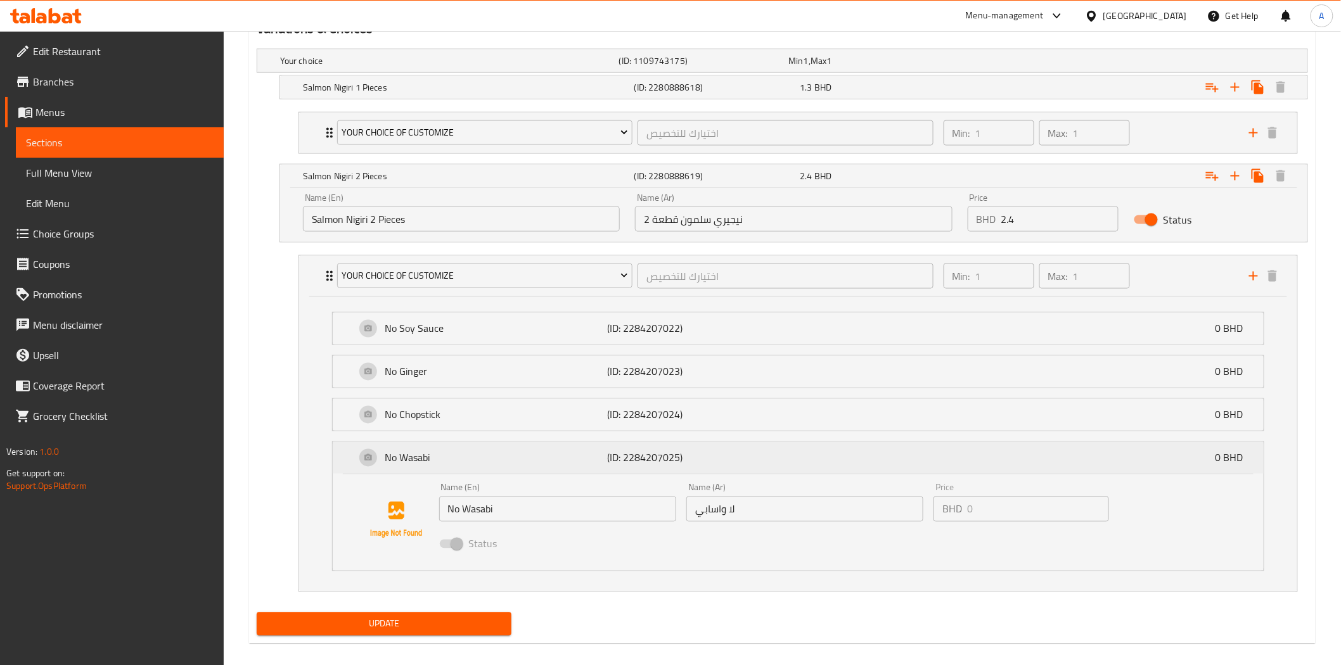
click at [786, 455] on div "No Wasabi (ID: 2284207025) 0 BHD" at bounding box center [801, 458] width 893 height 32
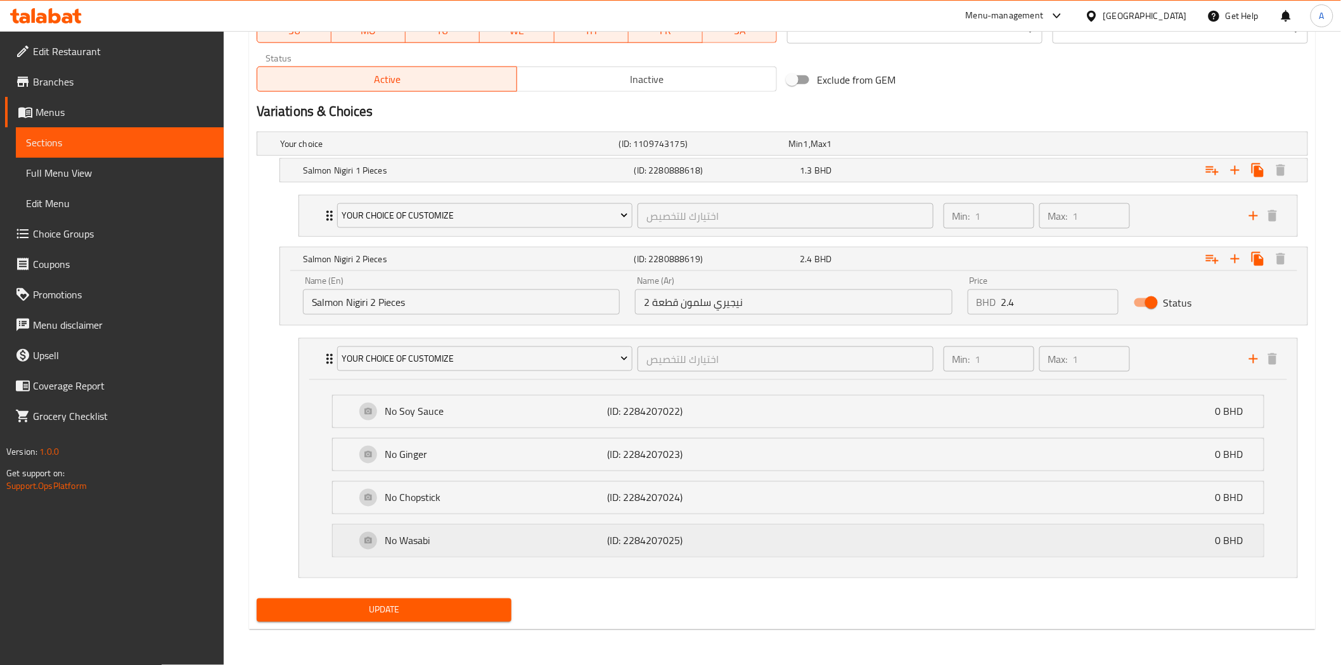
scroll to position [634, 0]
click at [1156, 222] on div "Min: 1 ​ Max: 1 ​" at bounding box center [1088, 216] width 305 height 41
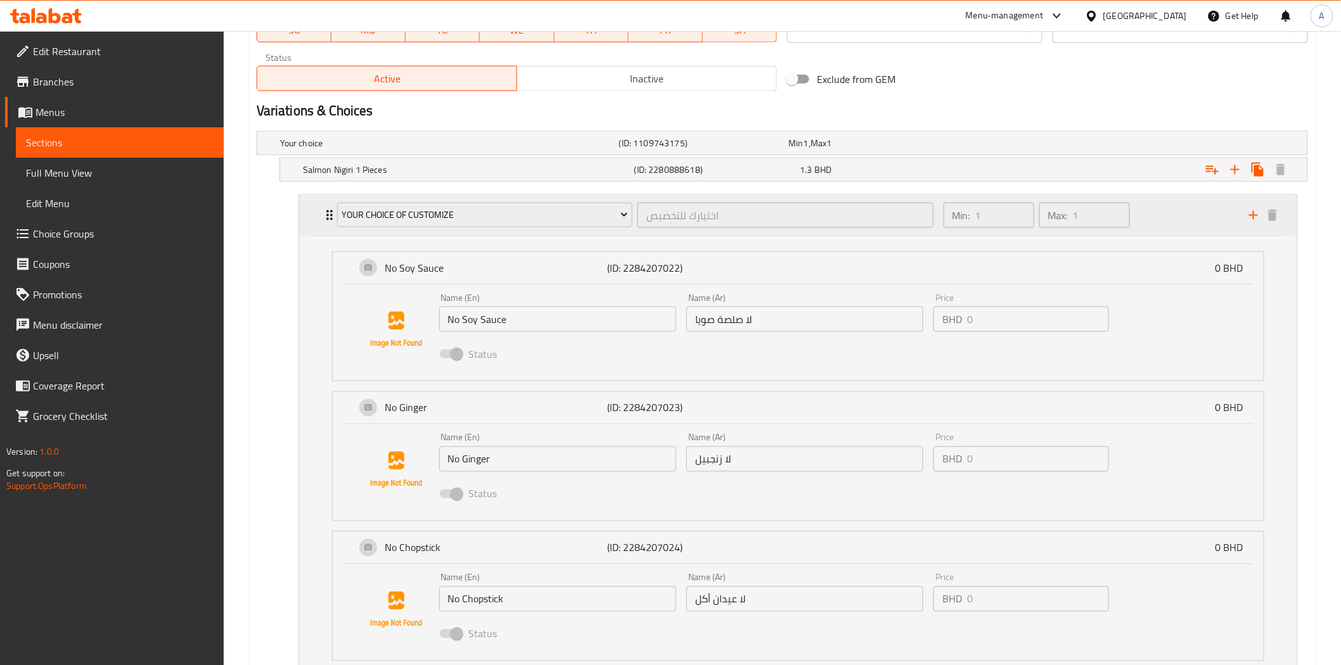
scroll to position [717, 0]
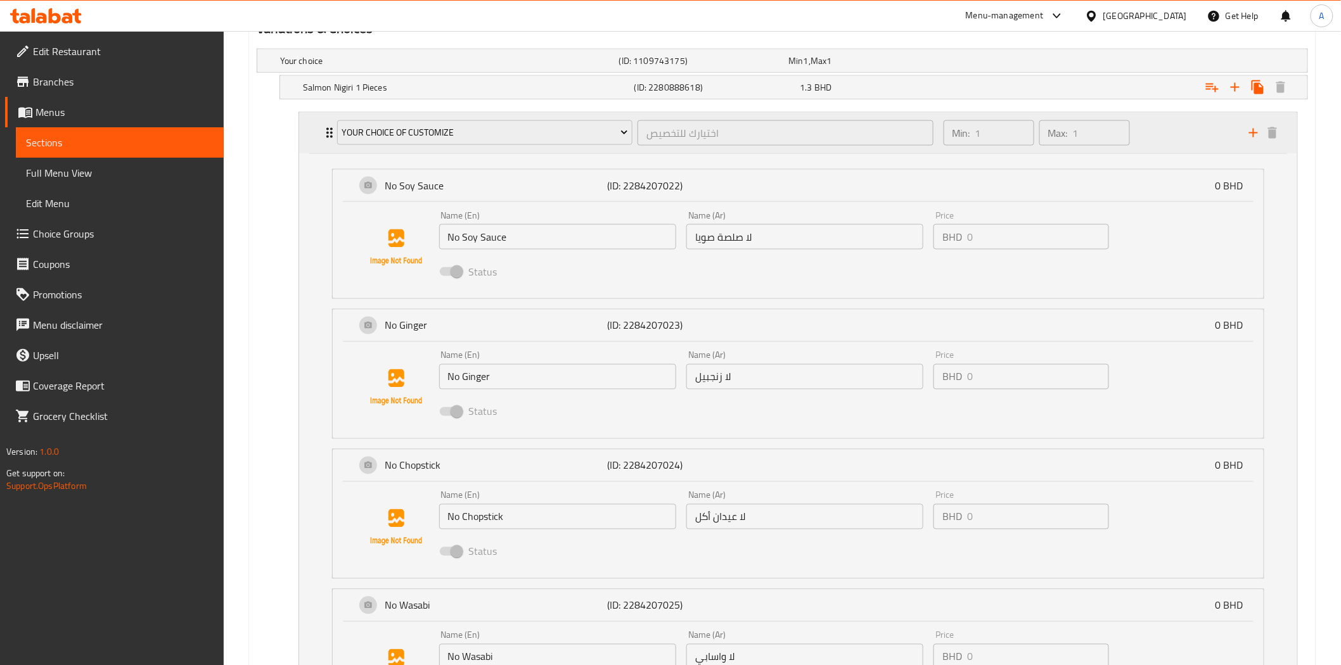
click at [1166, 129] on div "Min: 1 ​ Max: 1 ​" at bounding box center [1088, 133] width 305 height 41
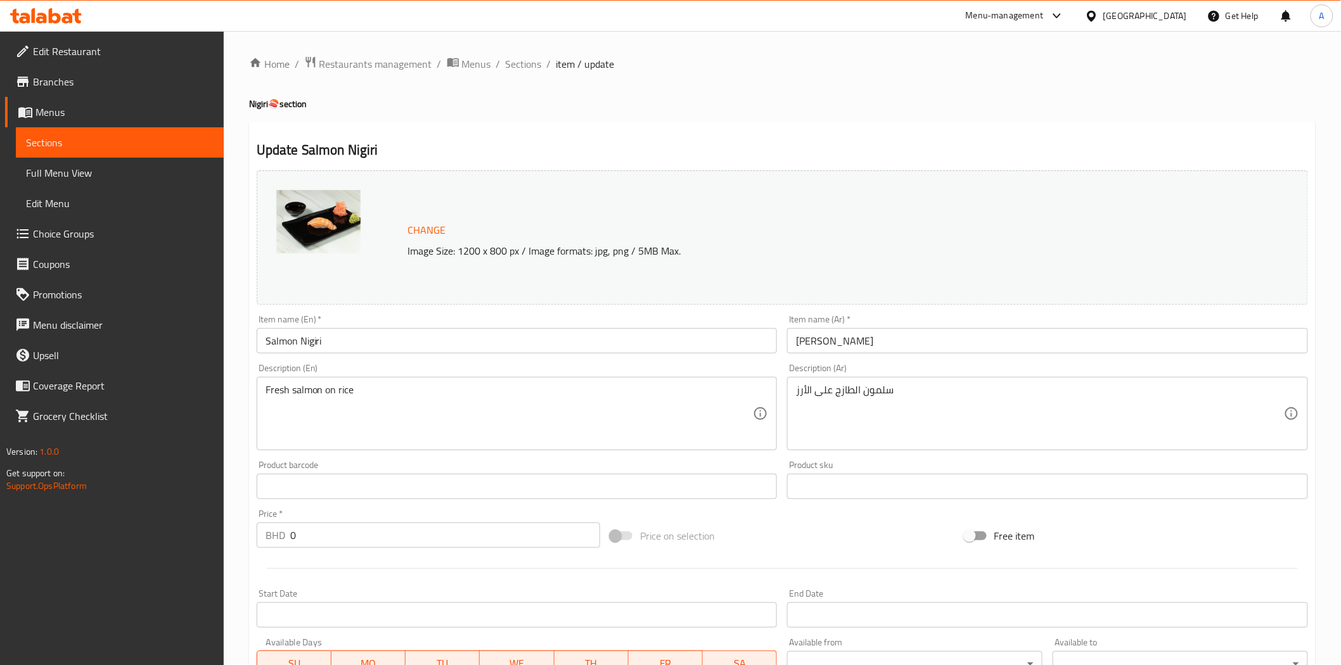
scroll to position [0, 0]
click at [526, 70] on span "Sections" at bounding box center [524, 64] width 36 height 15
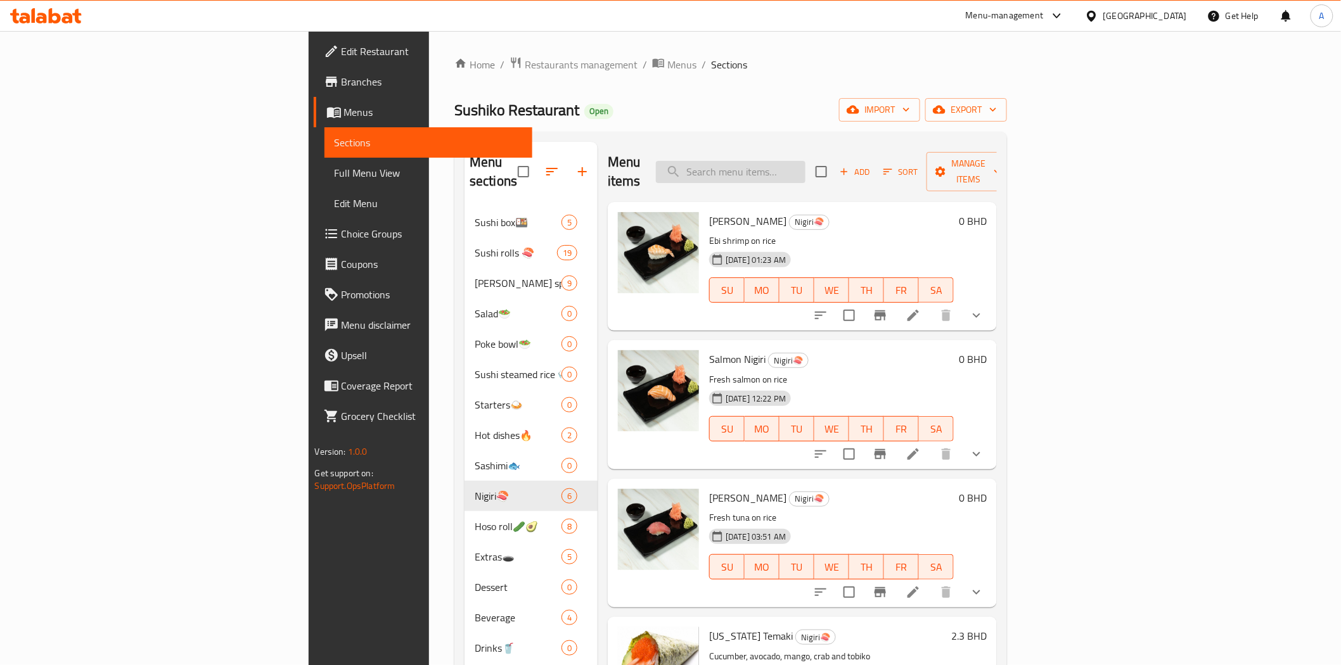
click at [805, 161] on input "search" at bounding box center [731, 172] width 150 height 22
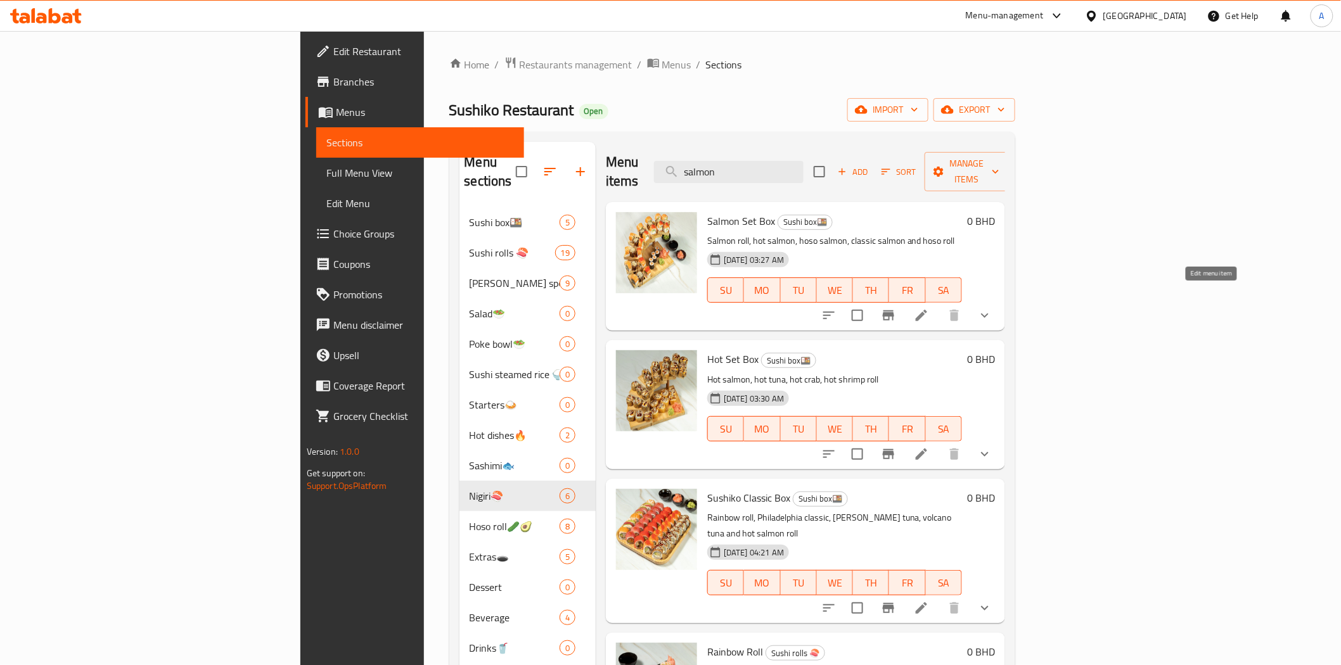
type input "salmon"
click at [929, 308] on icon at bounding box center [921, 315] width 15 height 15
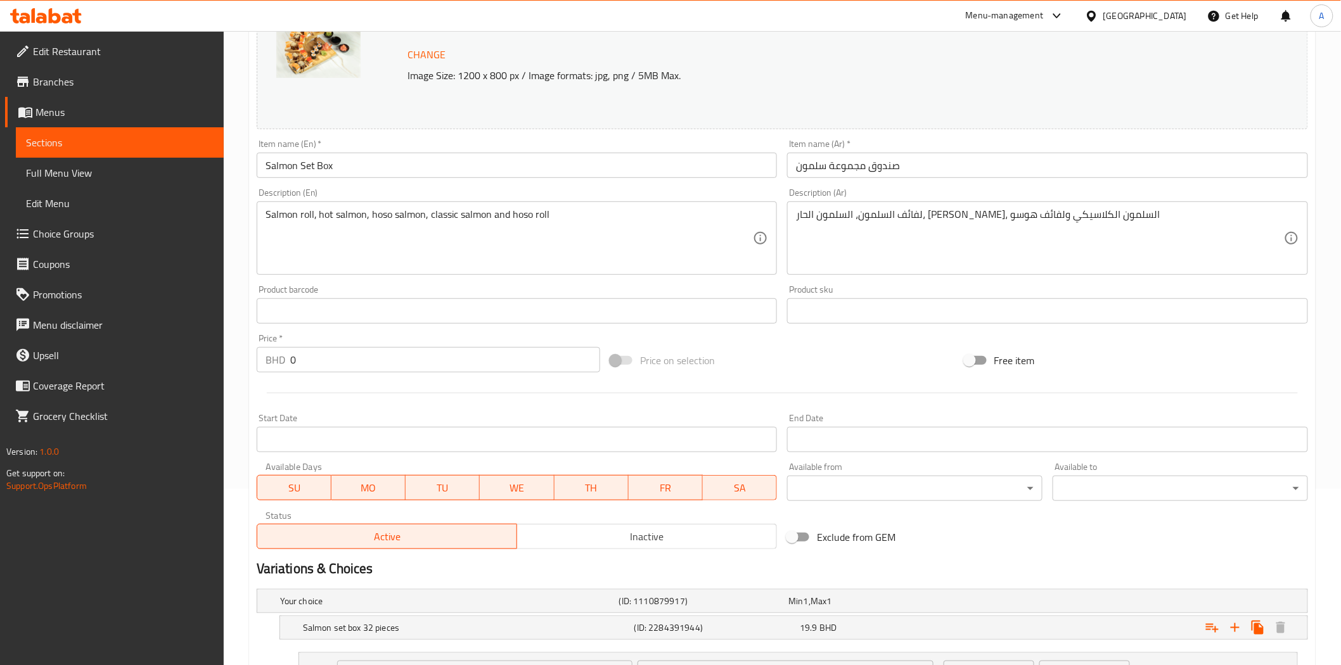
scroll to position [352, 0]
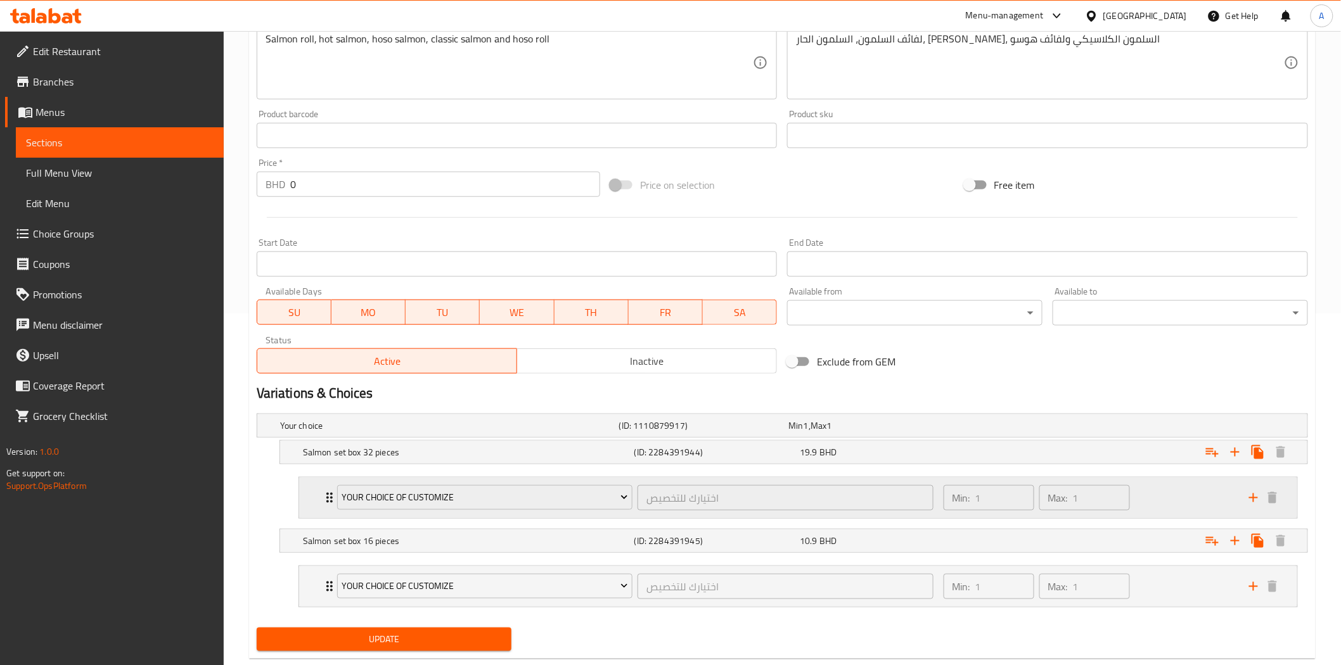
click at [1170, 507] on div "Min: 1 ​ Max: 1 ​" at bounding box center [1088, 498] width 305 height 41
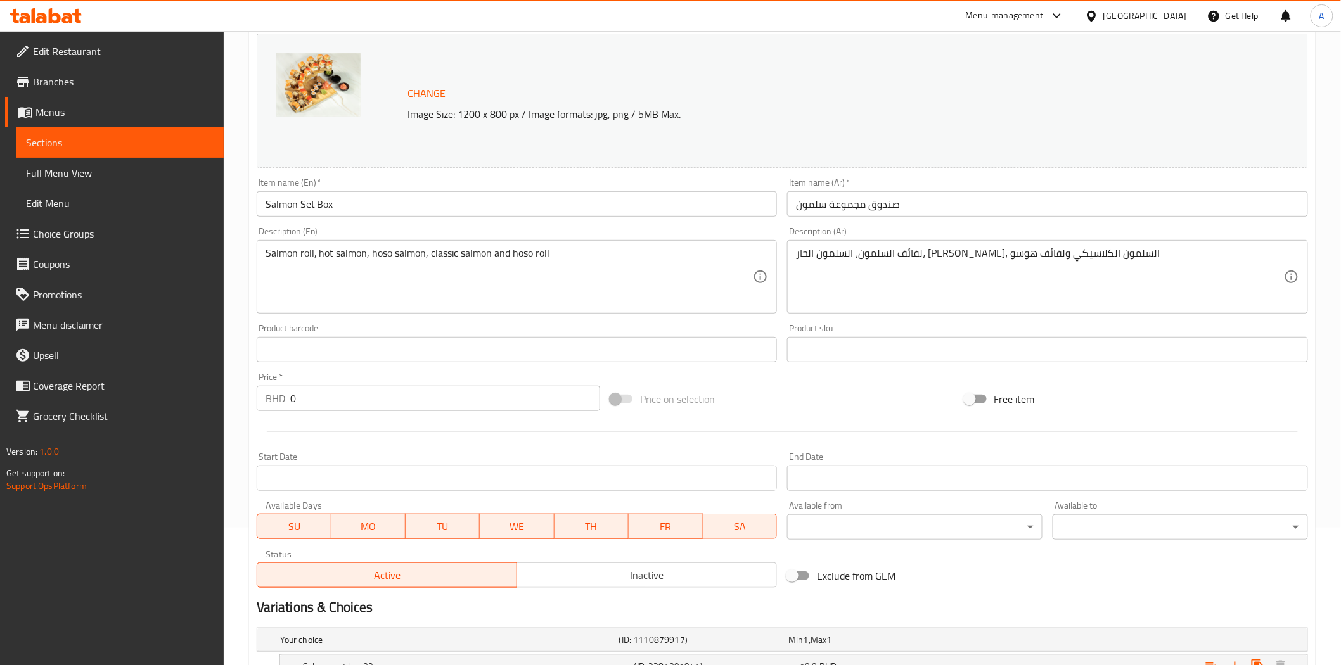
scroll to position [0, 0]
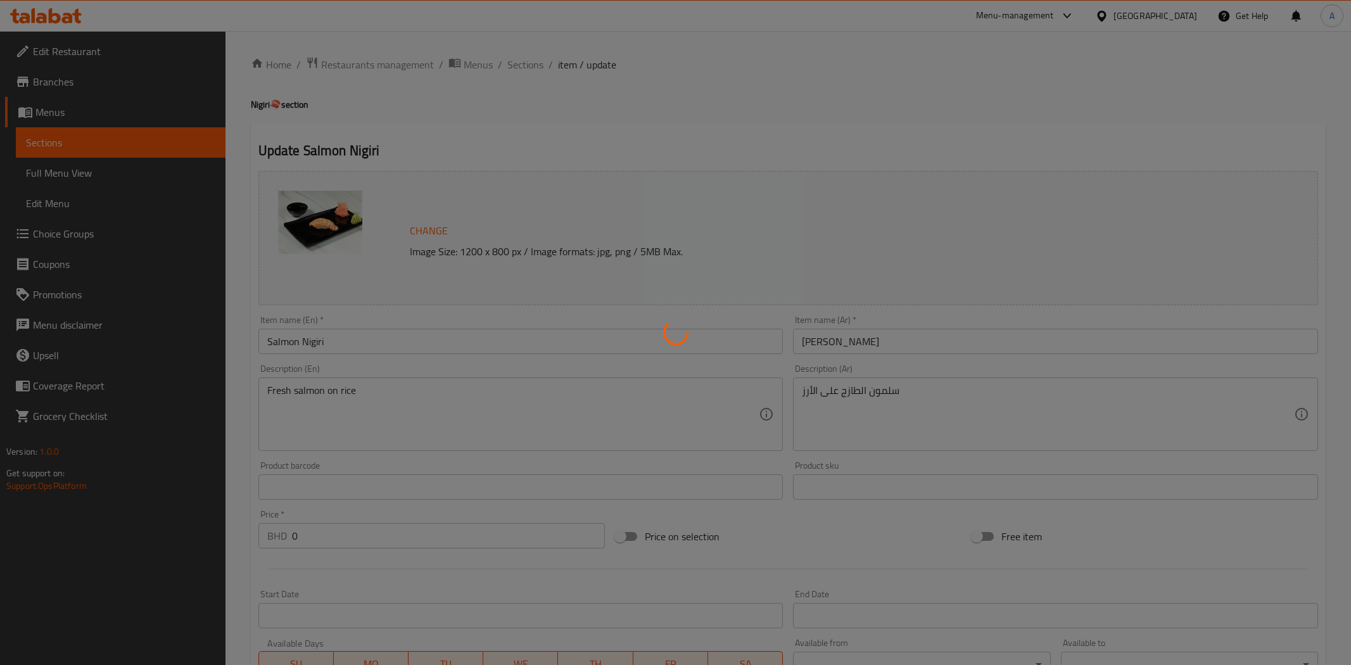
type input "اختيارك للتخصيص"
type input "1"
type input "اختيارك للتخصيص"
type input "1"
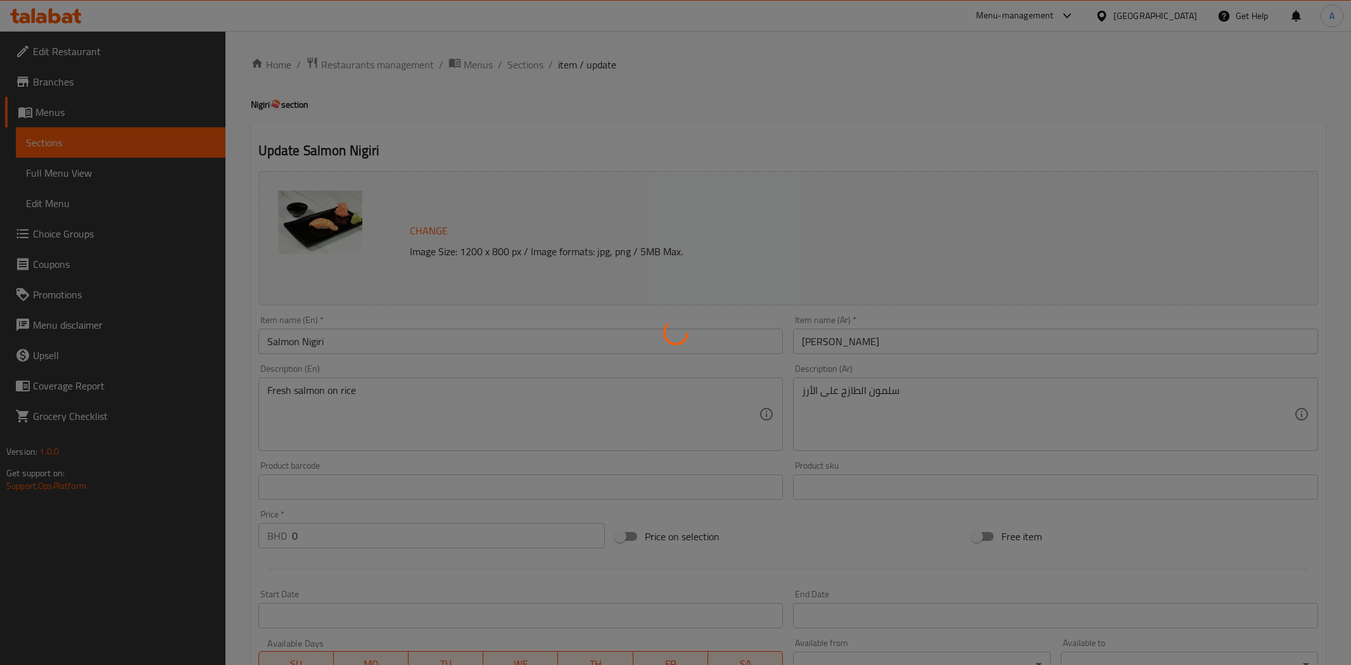
type input "1"
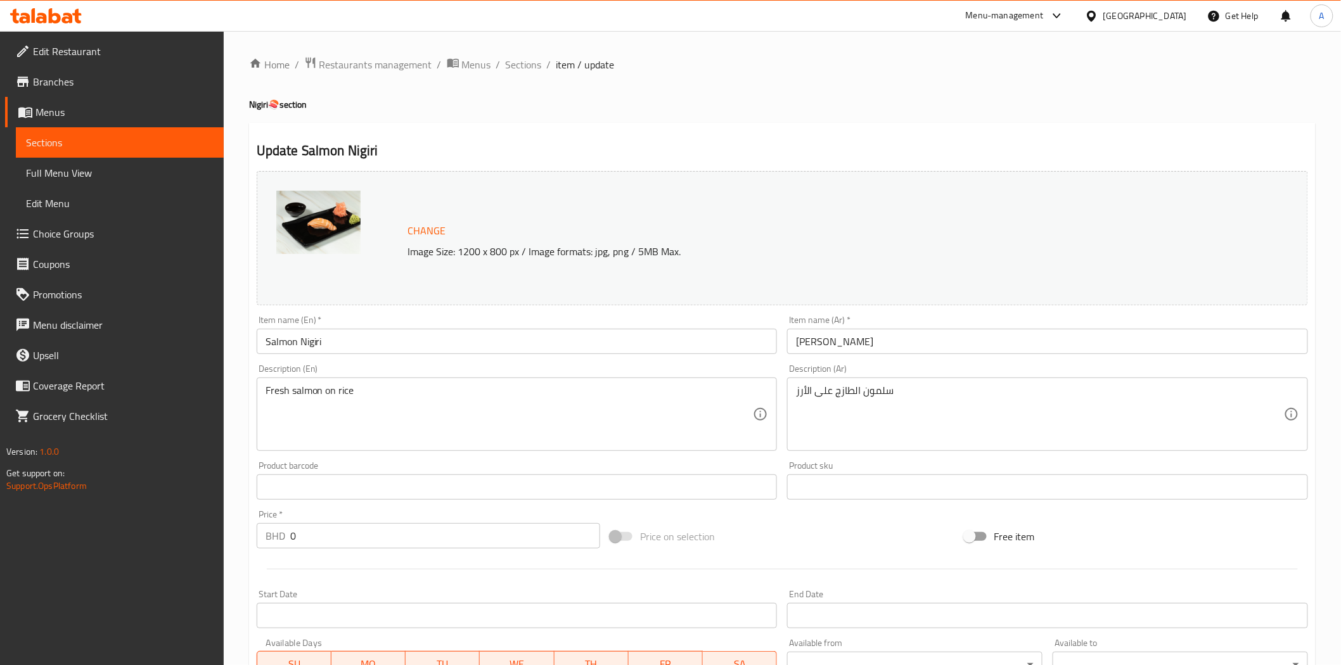
click at [122, 229] on span "Choice Groups" at bounding box center [123, 233] width 181 height 15
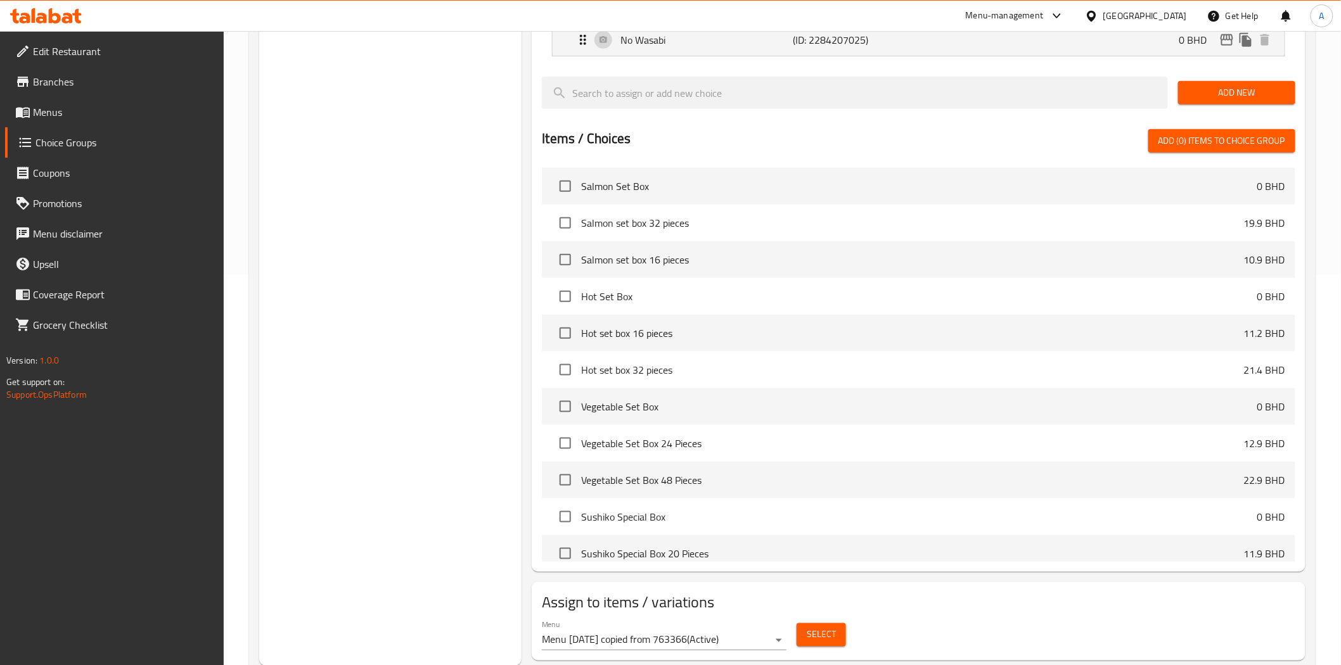
scroll to position [426, 0]
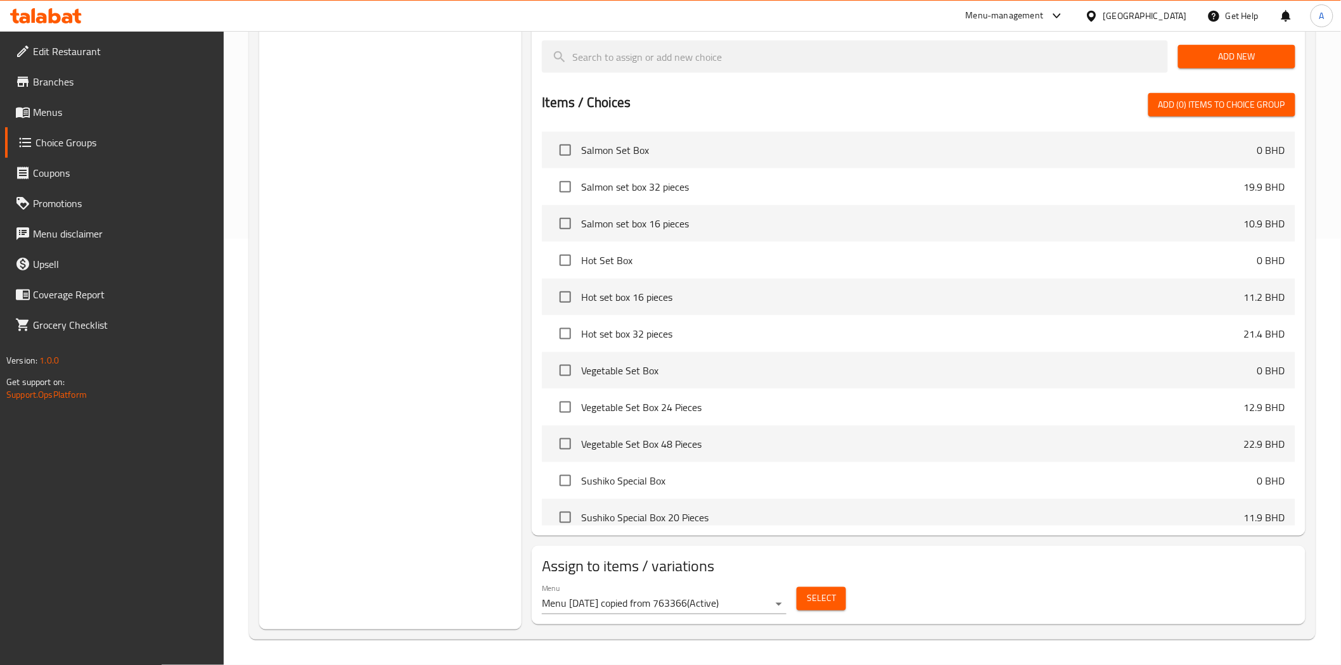
click at [827, 599] on span "Select" at bounding box center [821, 599] width 29 height 16
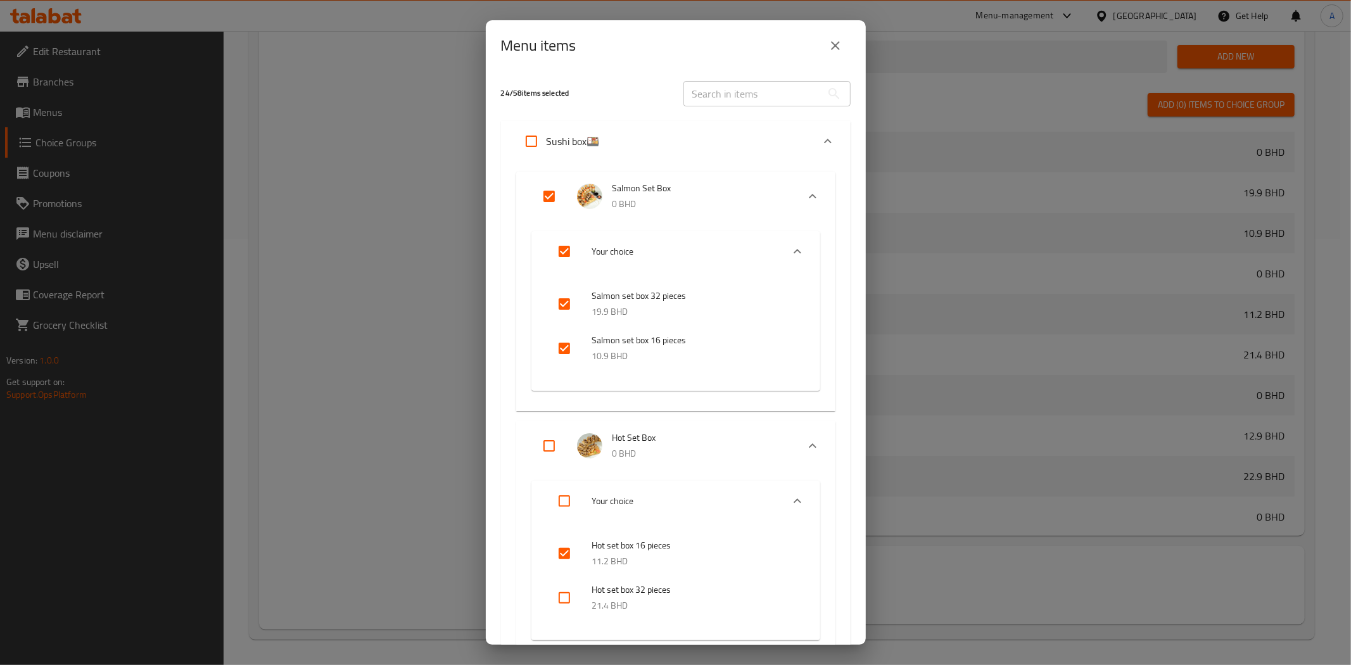
click at [828, 41] on icon "close" at bounding box center [835, 45] width 15 height 15
